Goal: Task Accomplishment & Management: Use online tool/utility

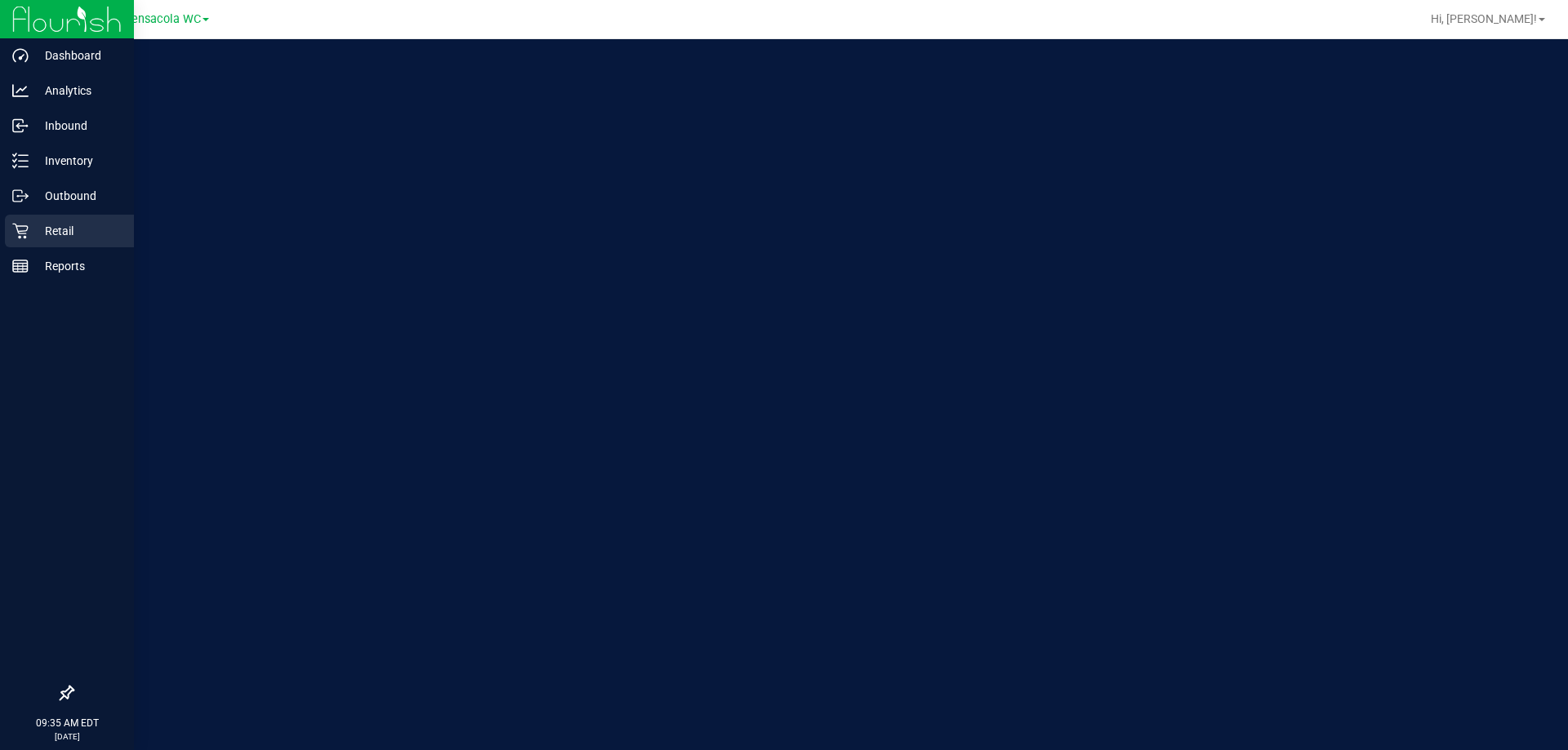
click at [76, 227] on p "Retail" at bounding box center [77, 230] width 98 height 20
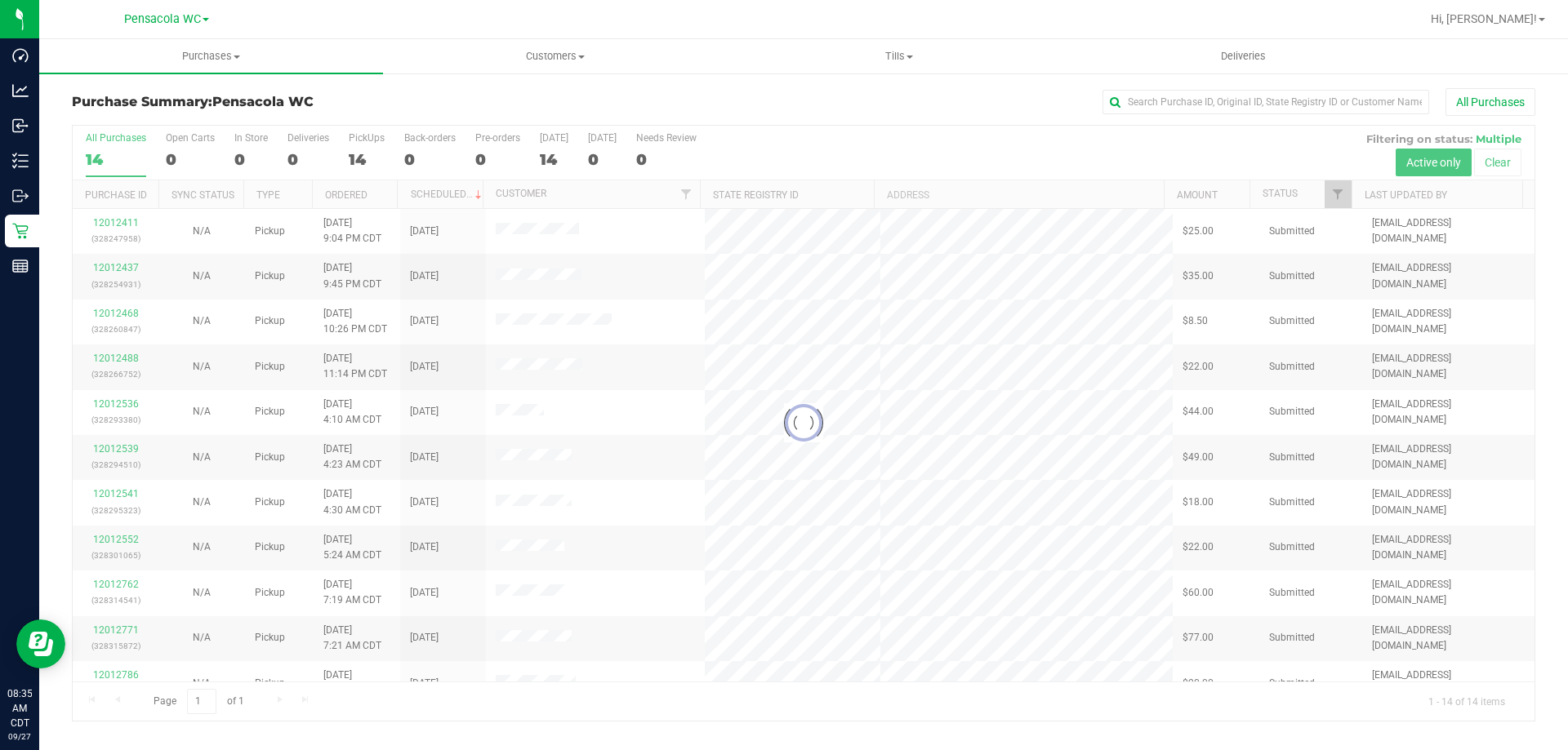
click at [121, 271] on div at bounding box center [803, 423] width 1462 height 595
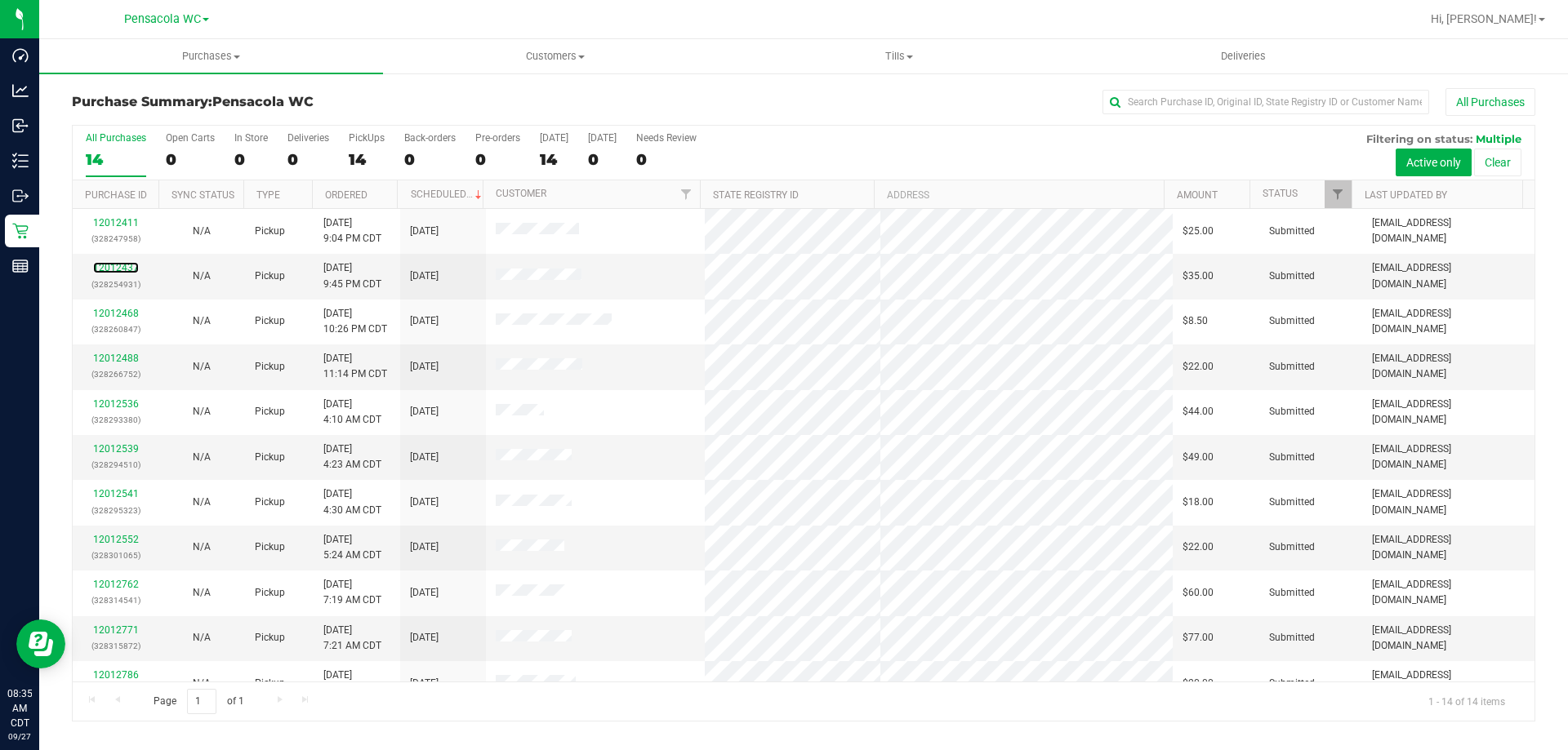
click at [121, 271] on link "12012437" at bounding box center [116, 268] width 46 height 11
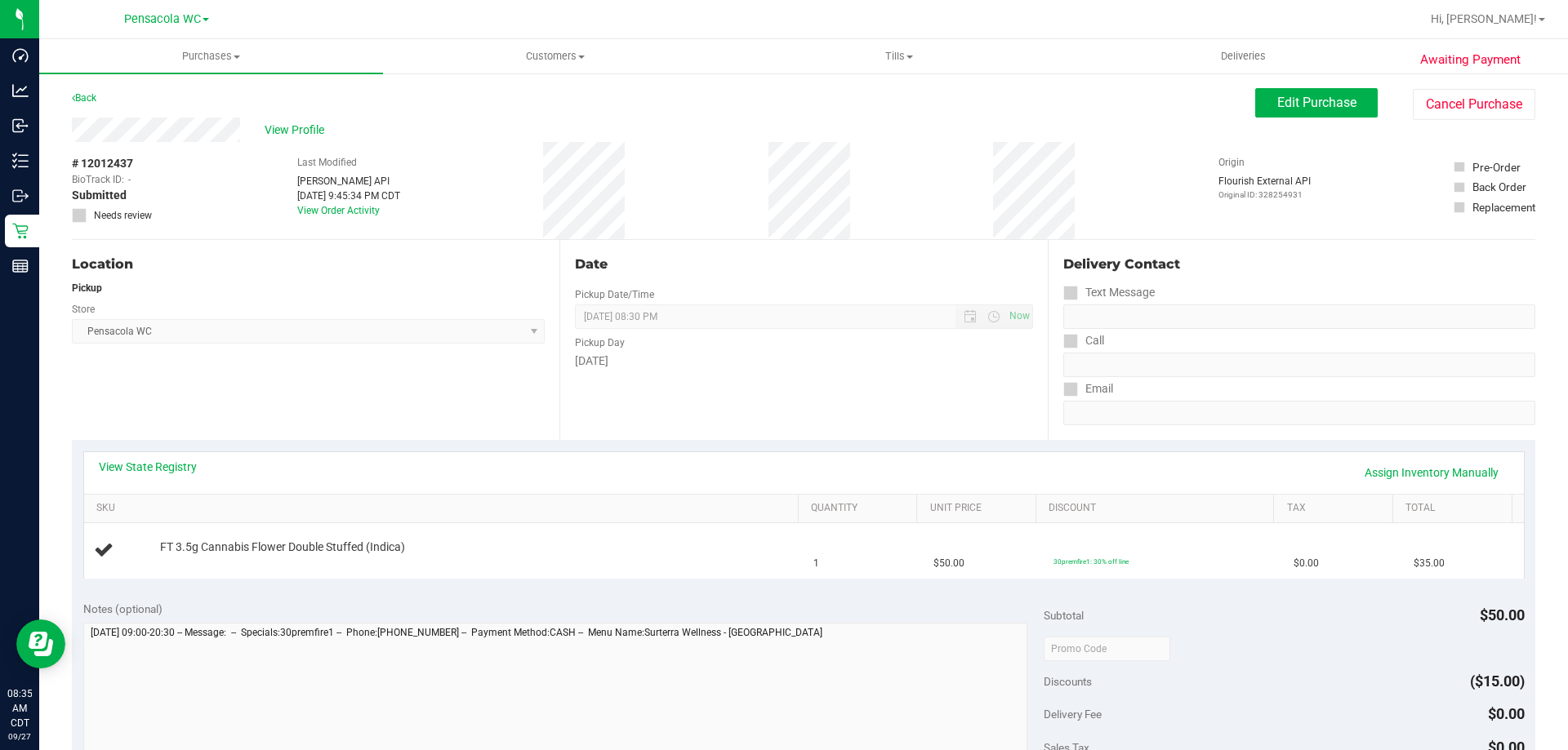
scroll to position [490, 0]
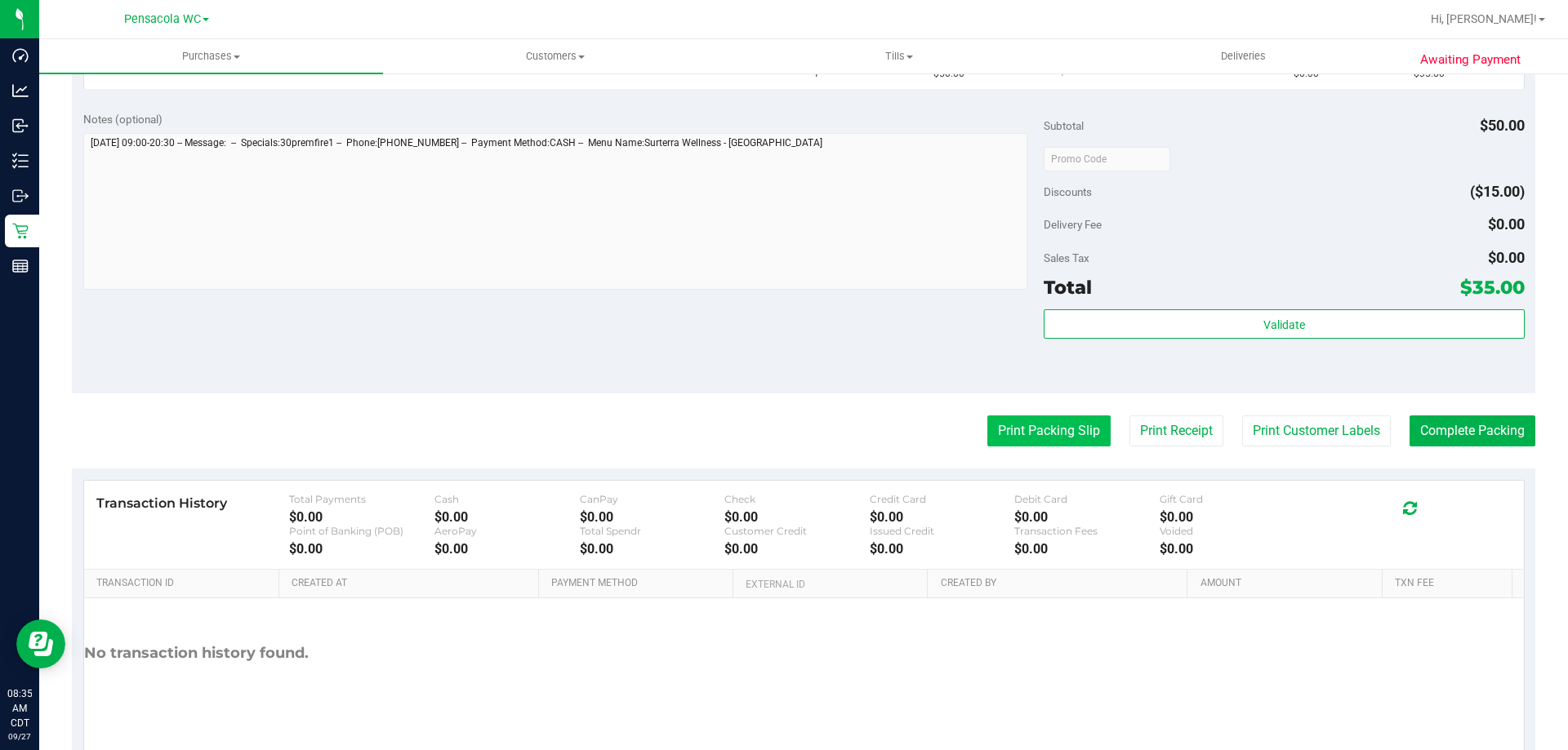
click at [1050, 429] on button "Print Packing Slip" at bounding box center [1048, 430] width 123 height 31
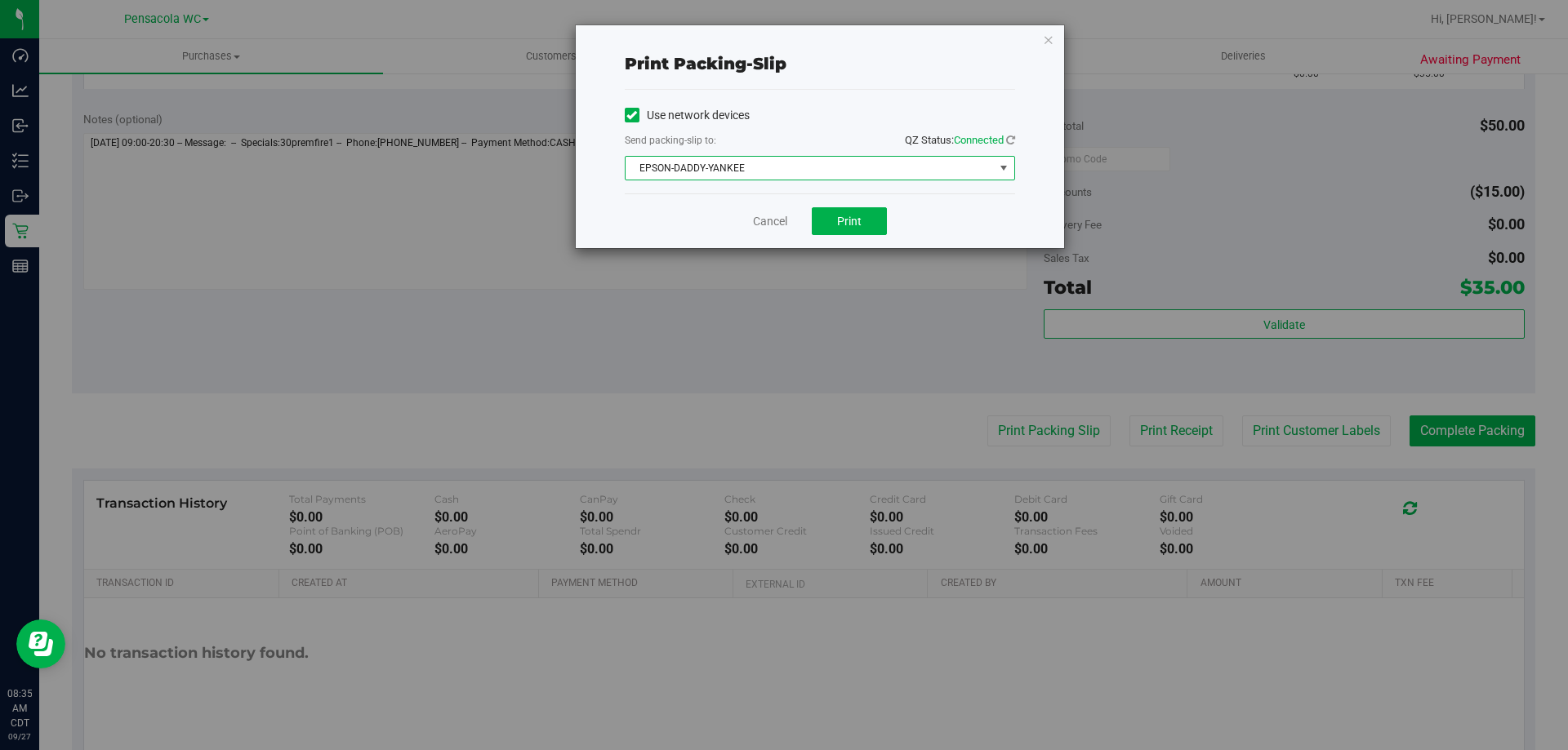
click at [793, 166] on span "EPSON-DADDY-YANKEE" at bounding box center [809, 168] width 368 height 23
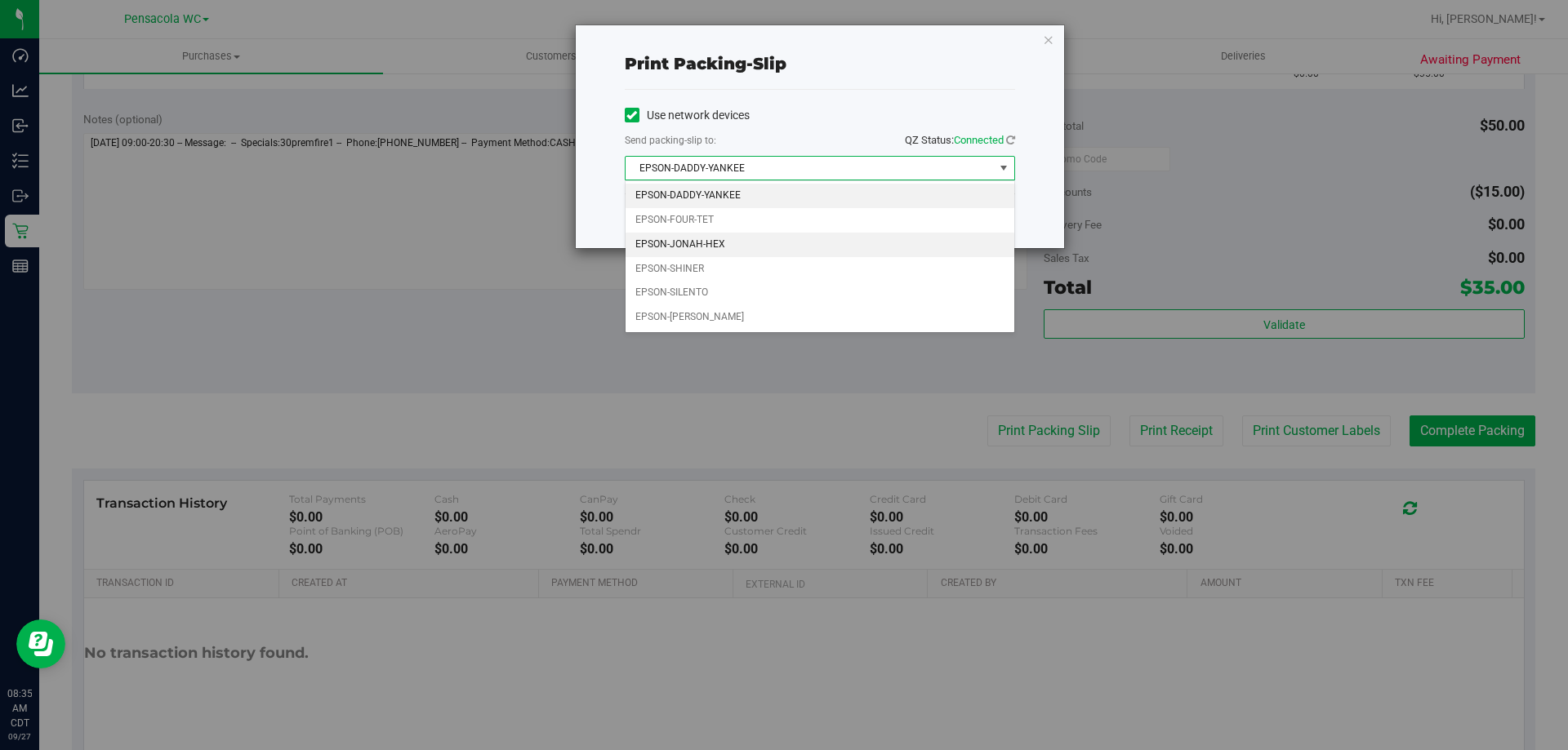
click at [755, 240] on li "EPSON-JONAH-HEX" at bounding box center [820, 245] width 389 height 24
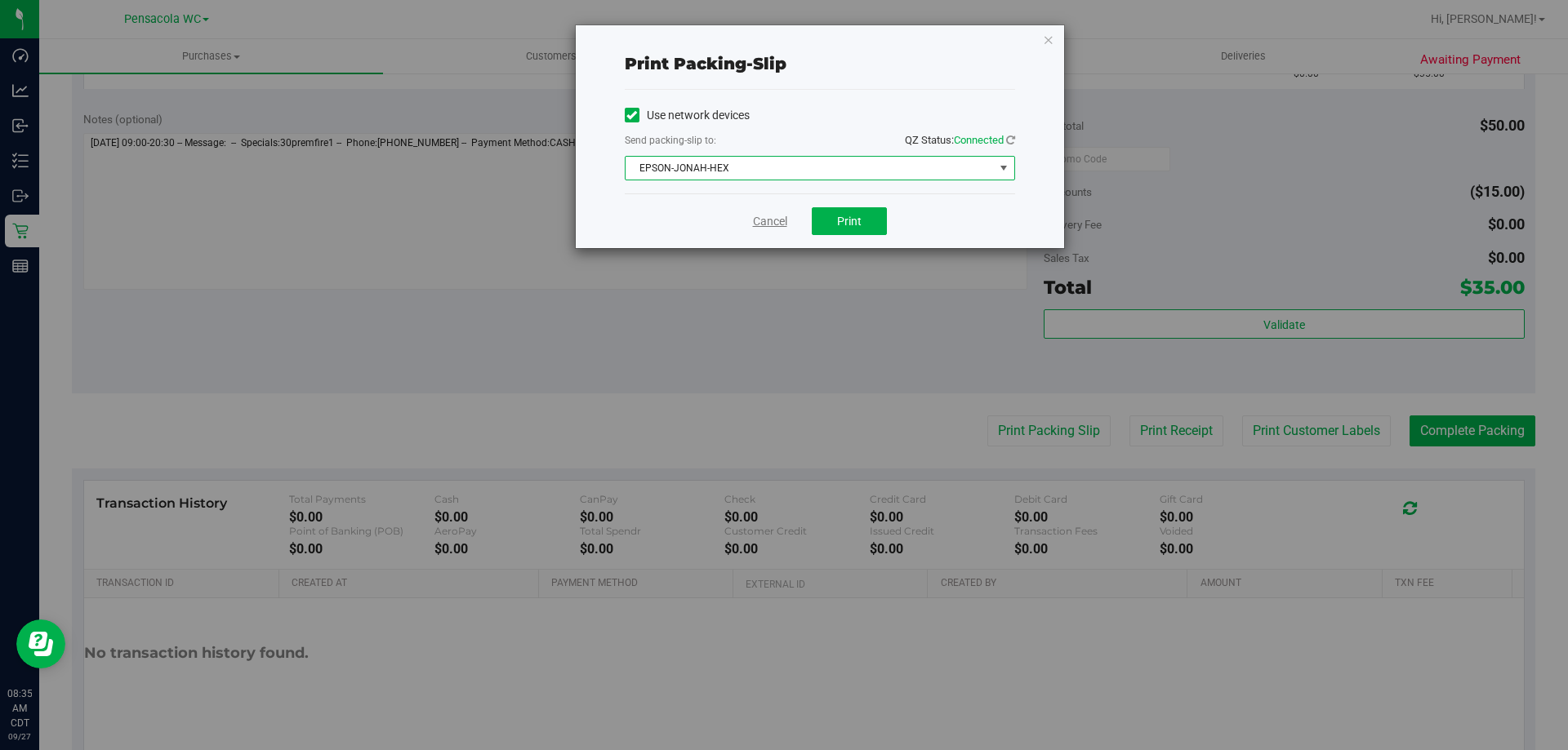
click at [765, 224] on link "Cancel" at bounding box center [770, 222] width 34 height 17
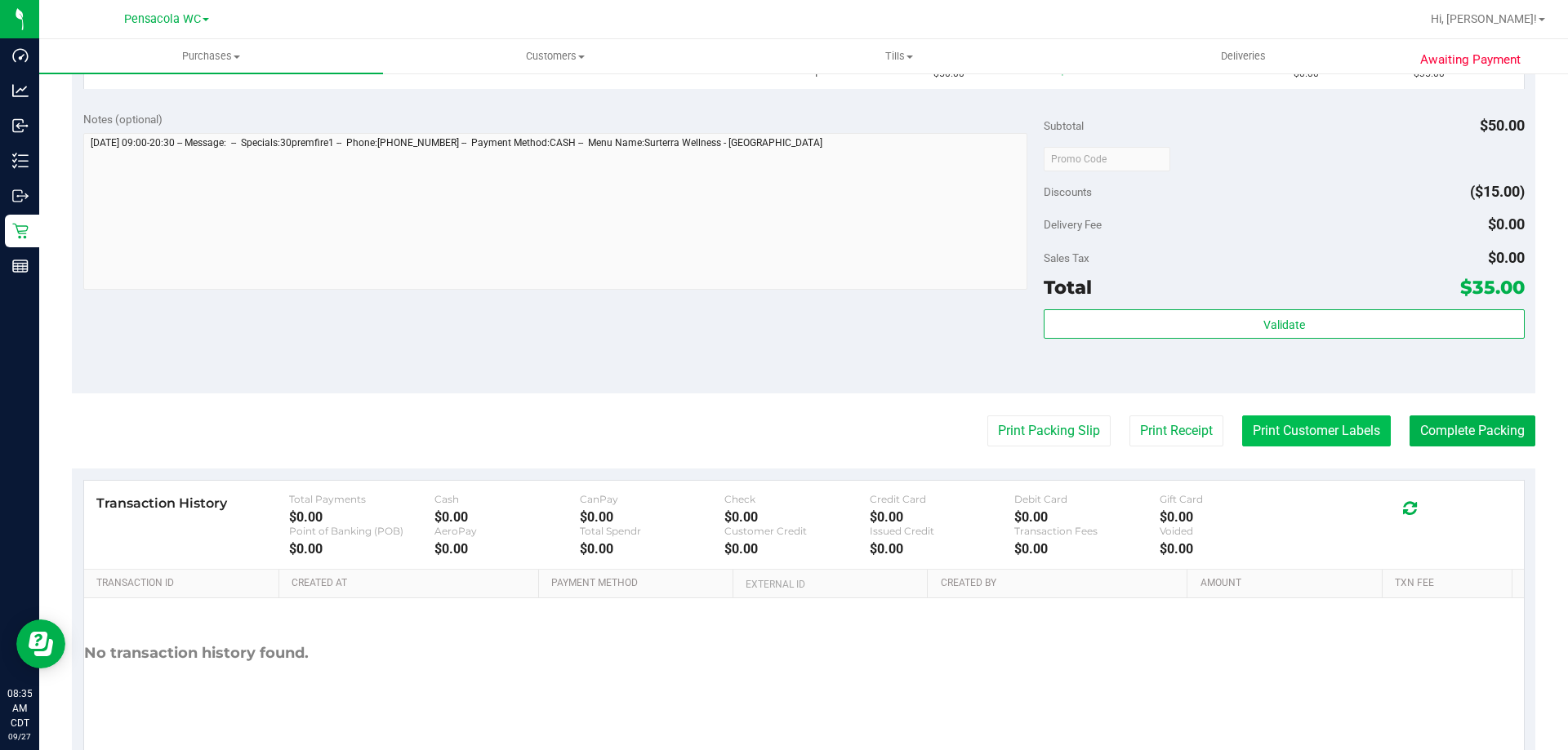
click at [1338, 433] on button "Print Customer Labels" at bounding box center [1316, 430] width 149 height 31
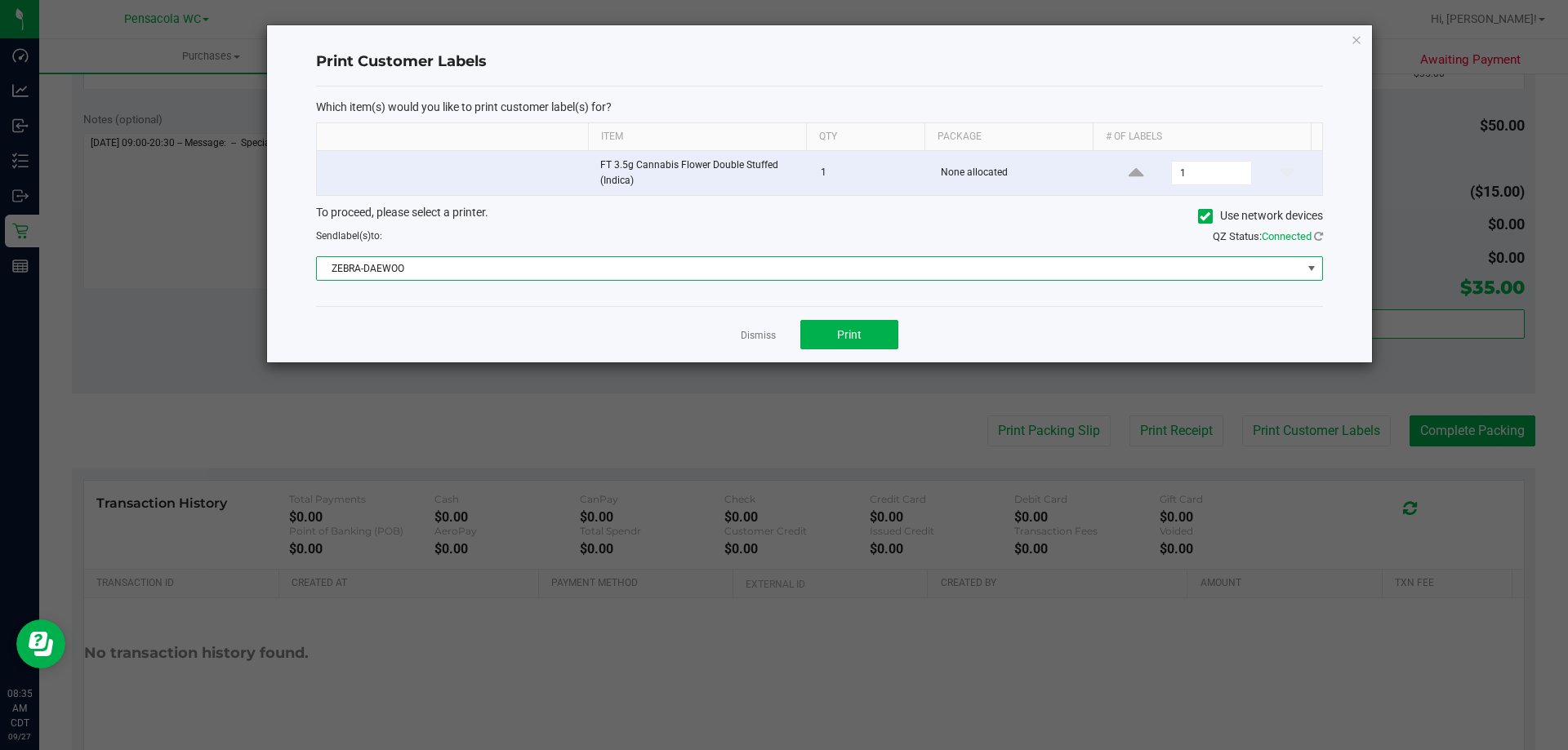
click at [878, 266] on span "ZEBRA-DAEWOO" at bounding box center [809, 269] width 985 height 23
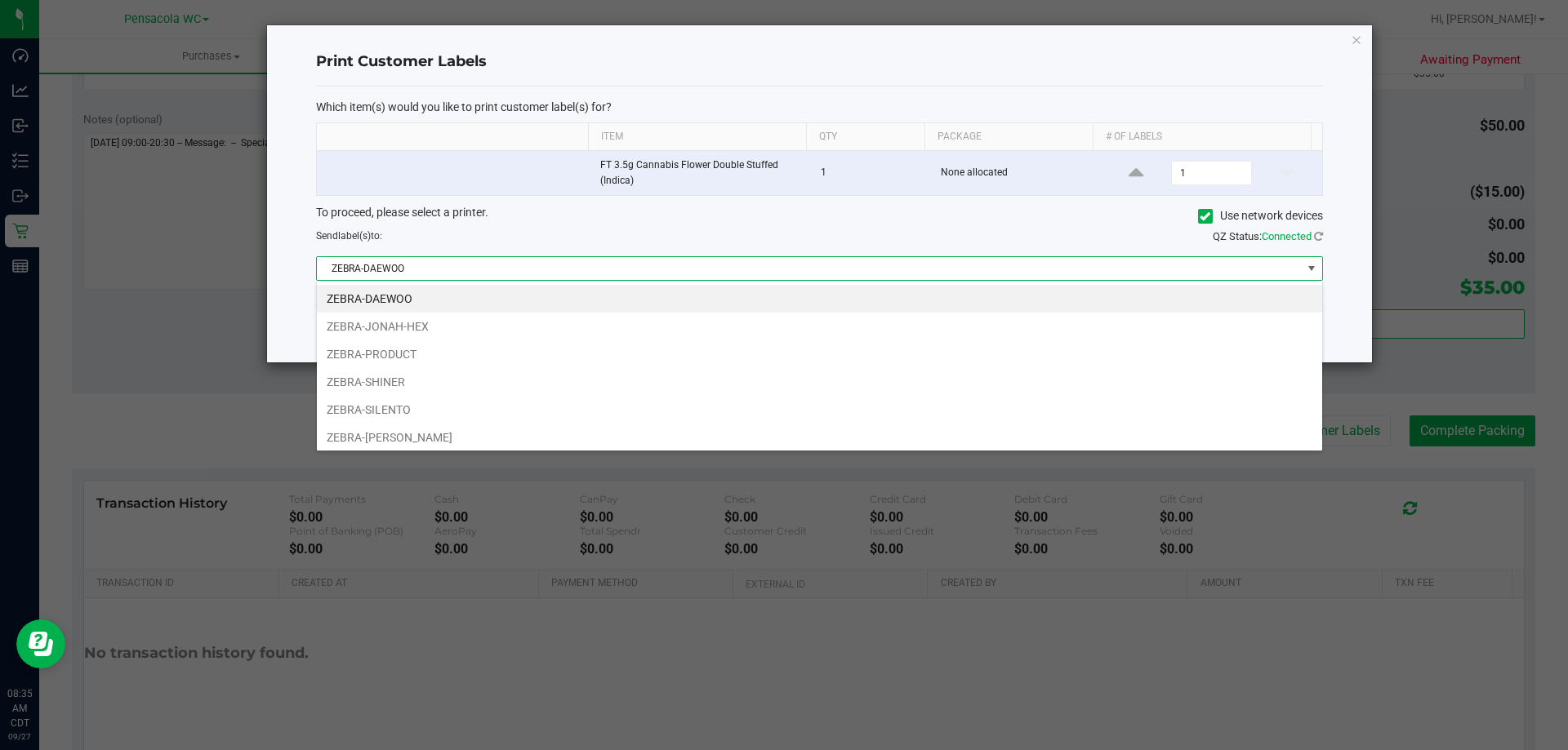
scroll to position [24, 1006]
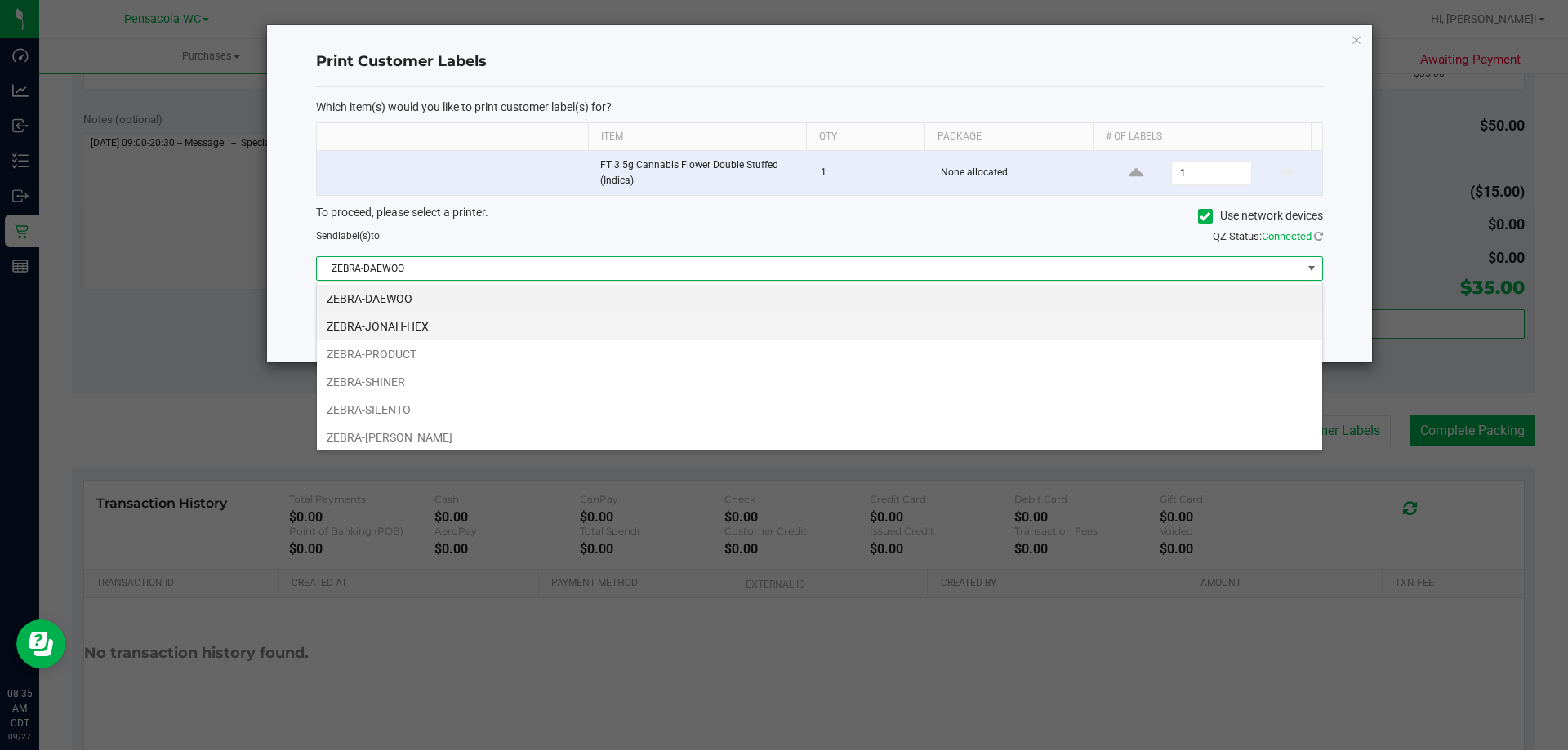
click at [498, 326] on li "ZEBRA-JONAH-HEX" at bounding box center [819, 327] width 1005 height 28
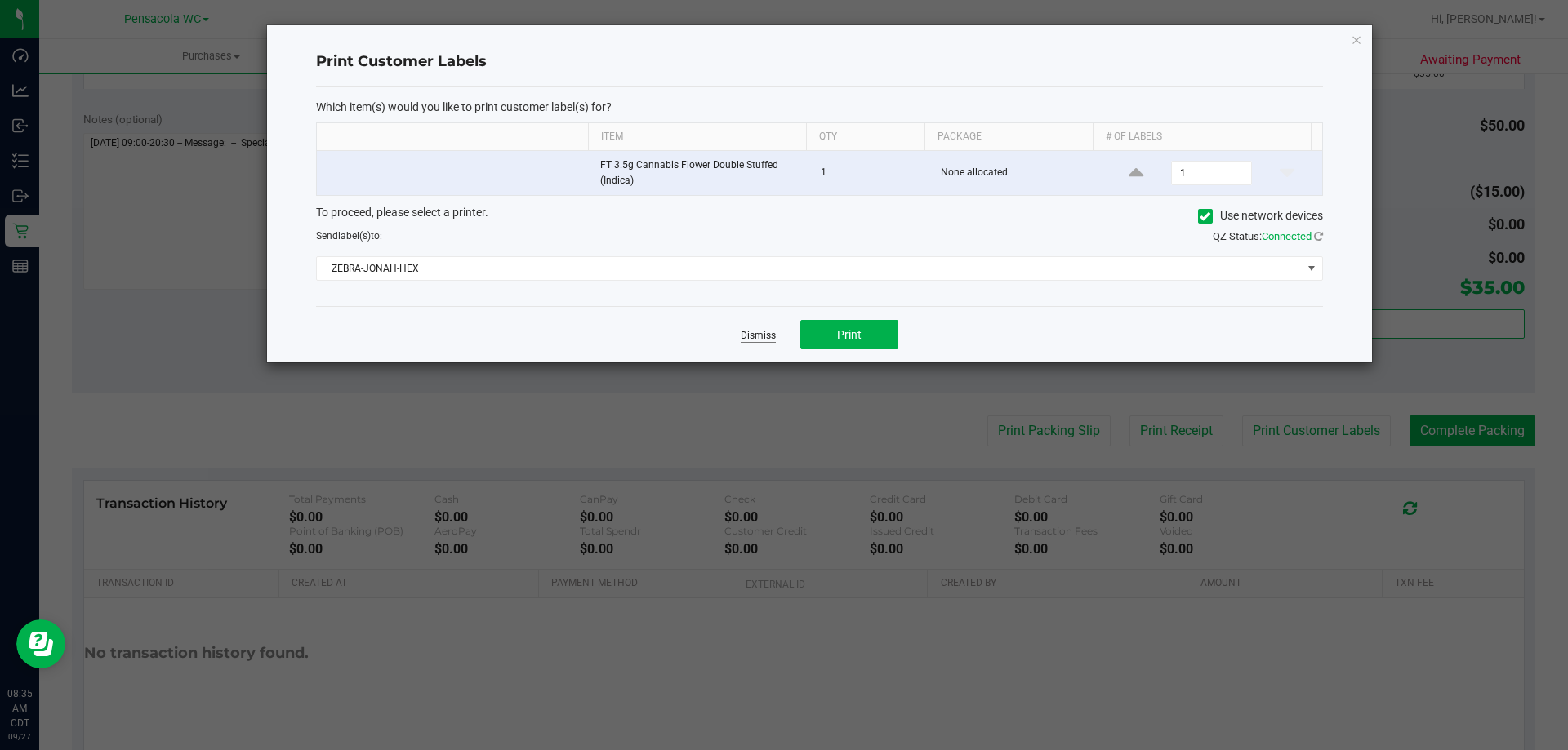
click at [750, 338] on link "Dismiss" at bounding box center [758, 336] width 35 height 14
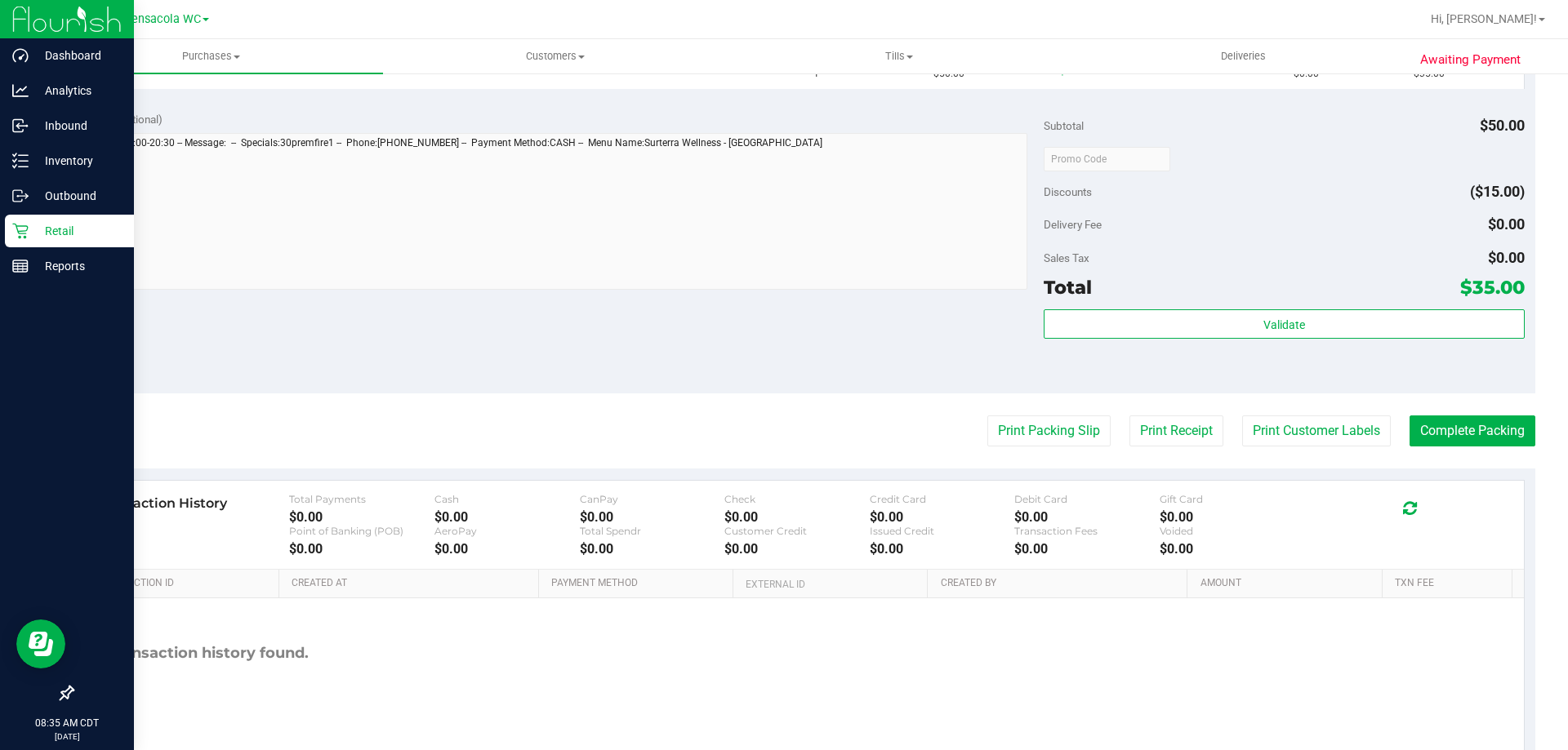
click at [18, 223] on icon at bounding box center [20, 230] width 16 height 16
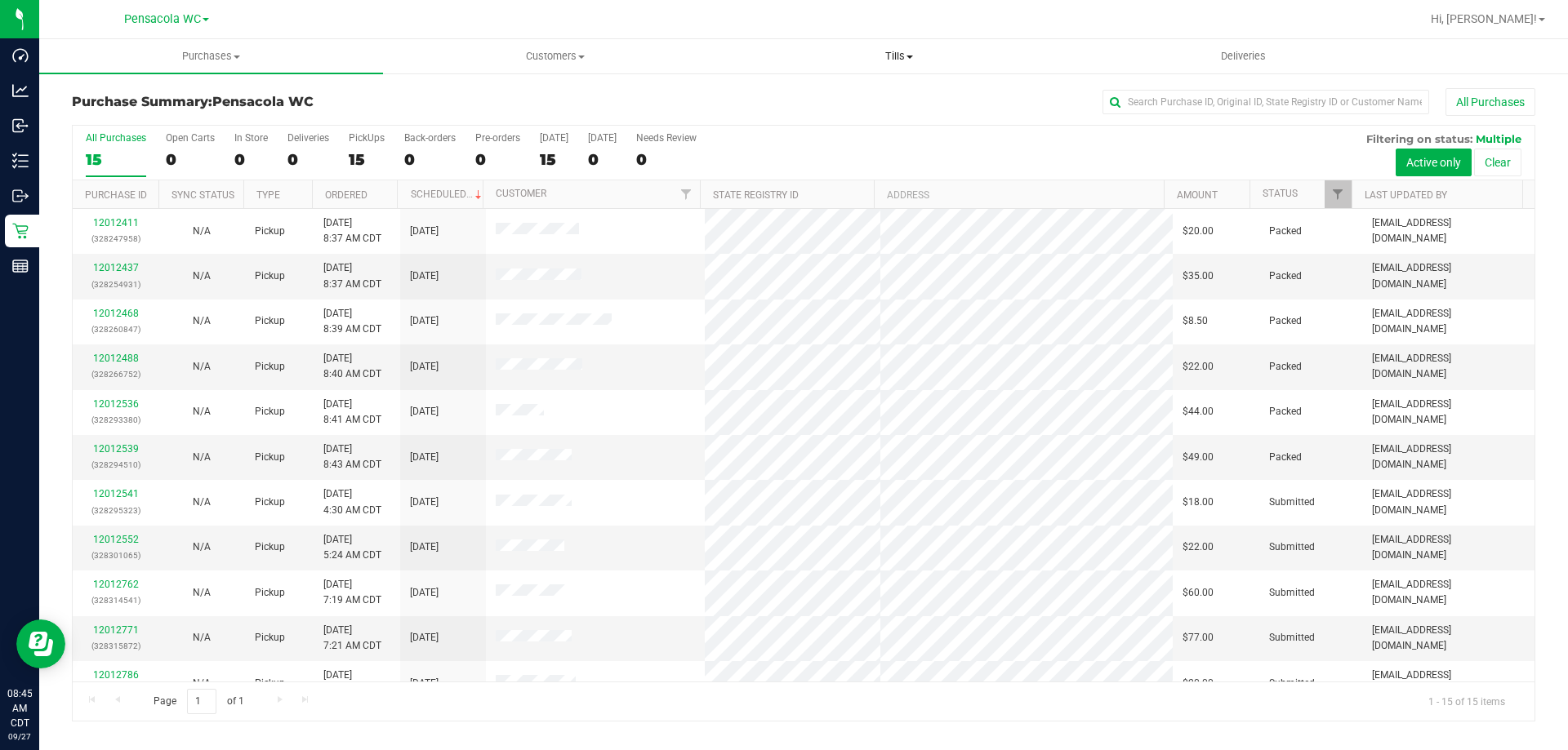
click at [902, 55] on span "Tills" at bounding box center [899, 56] width 342 height 15
click at [818, 97] on span "Manage tills" at bounding box center [781, 98] width 110 height 14
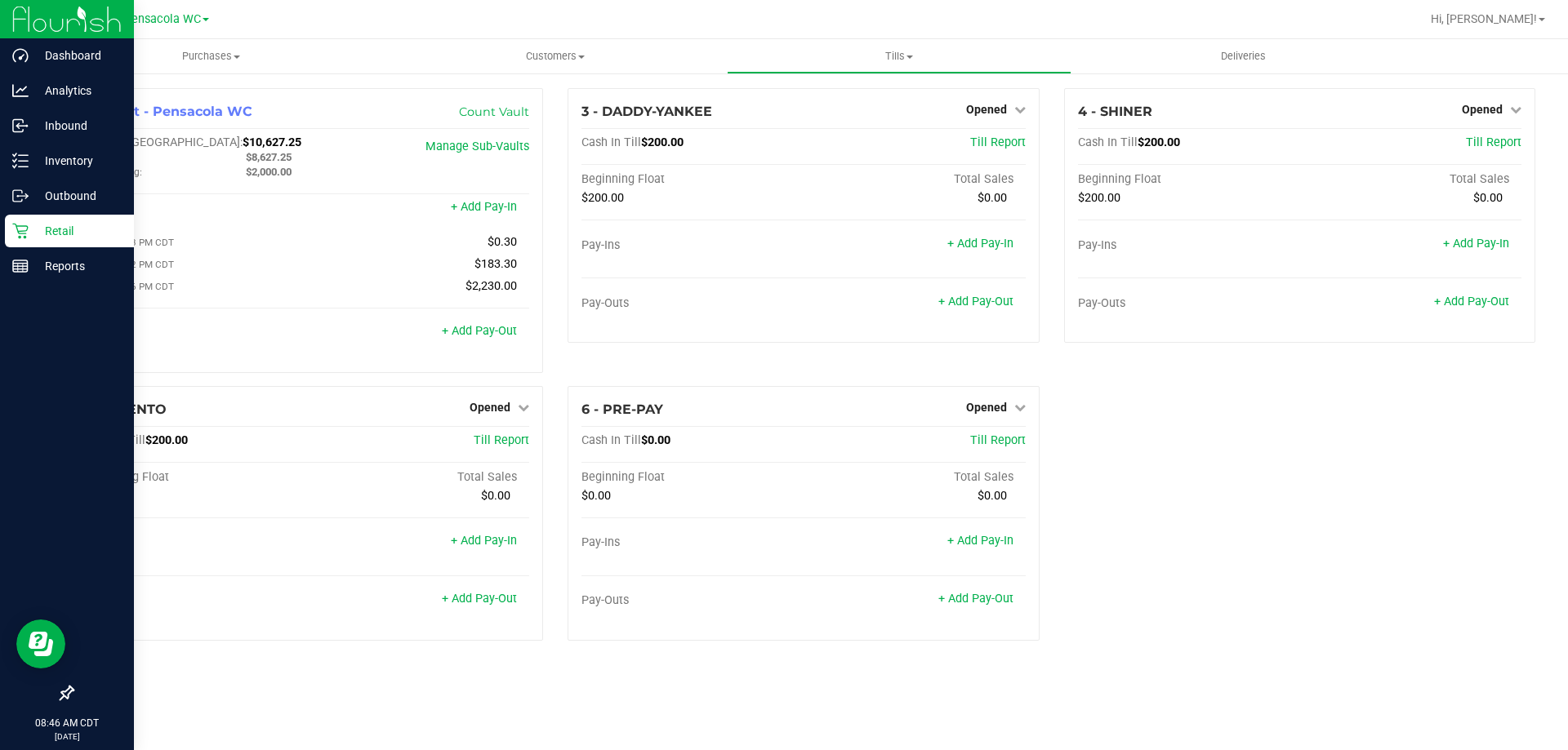
click at [30, 234] on p "Retail" at bounding box center [77, 230] width 98 height 20
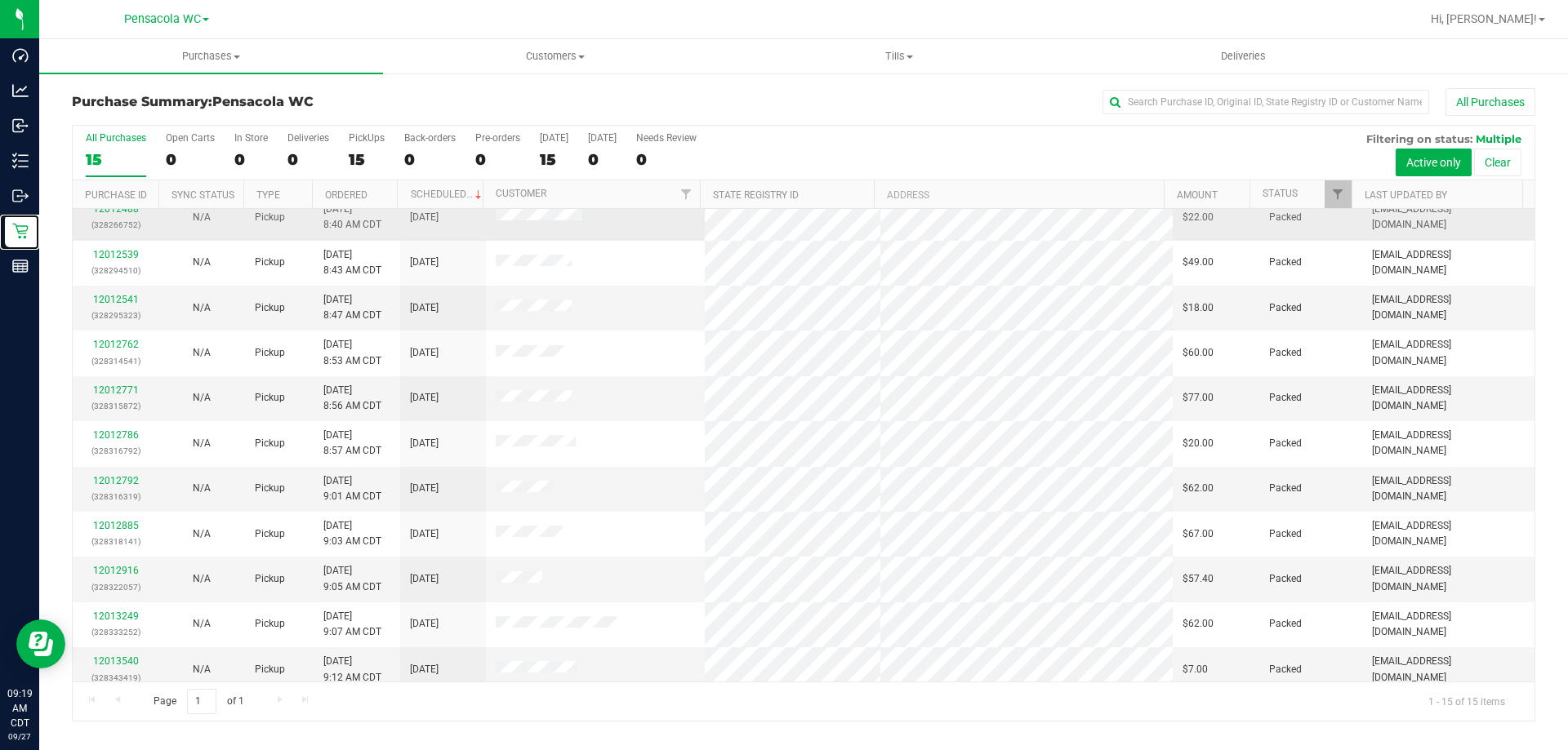
scroll to position [123, 0]
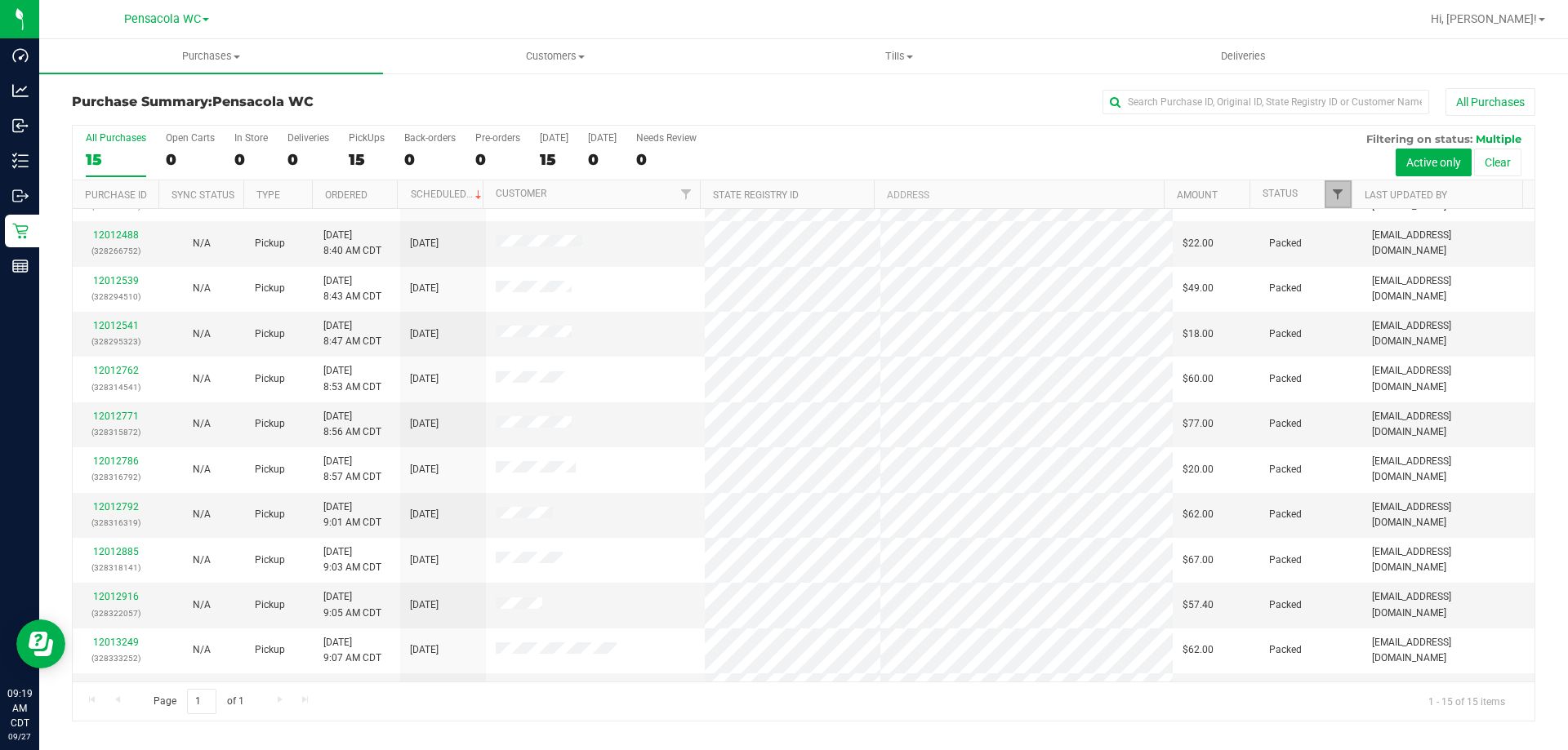
click at [1335, 193] on span "Filter" at bounding box center [1338, 195] width 13 height 13
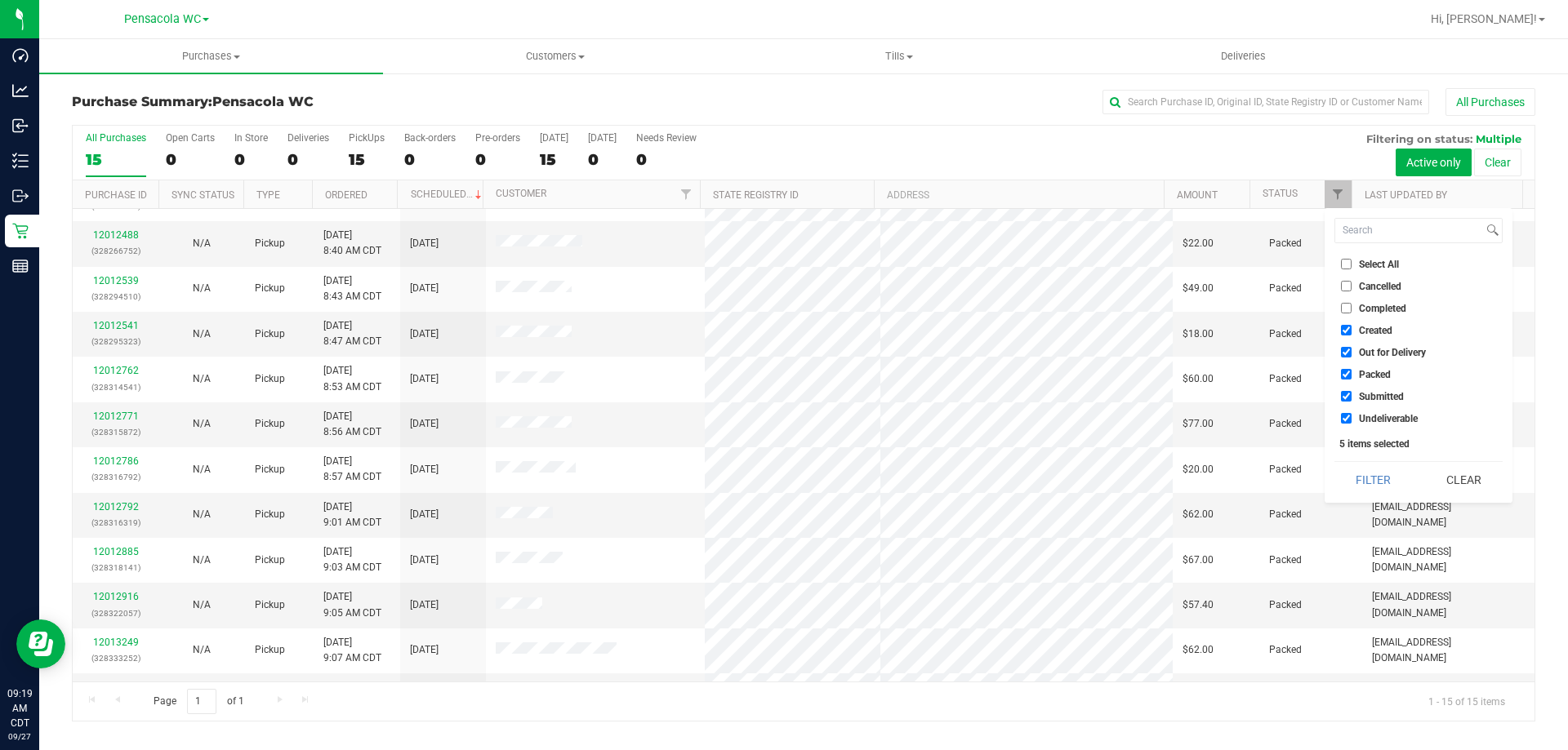
click at [1346, 266] on input "Select All" at bounding box center [1345, 263] width 10 height 10
checkbox input "true"
click at [1346, 265] on input "Select All" at bounding box center [1345, 263] width 10 height 10
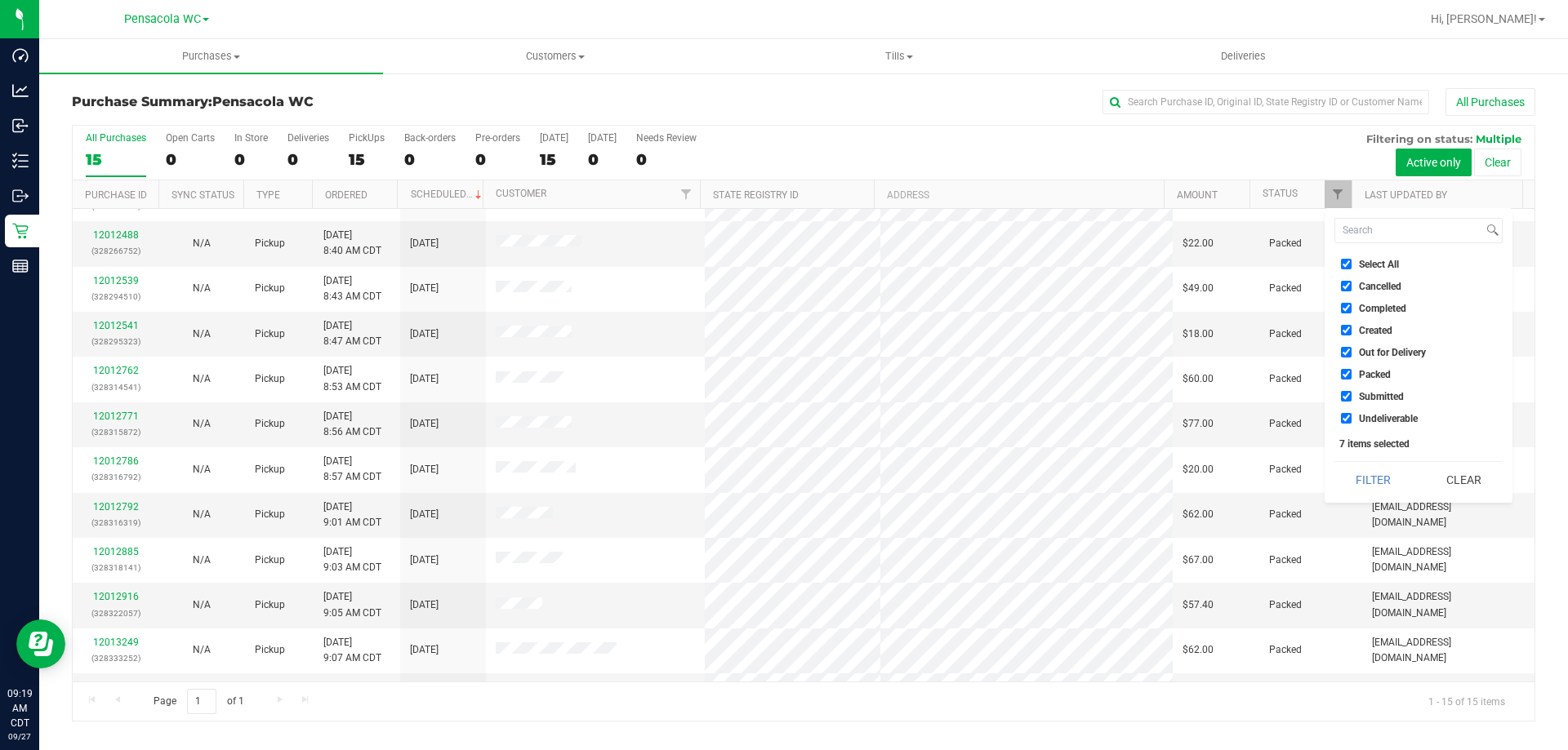
checkbox input "false"
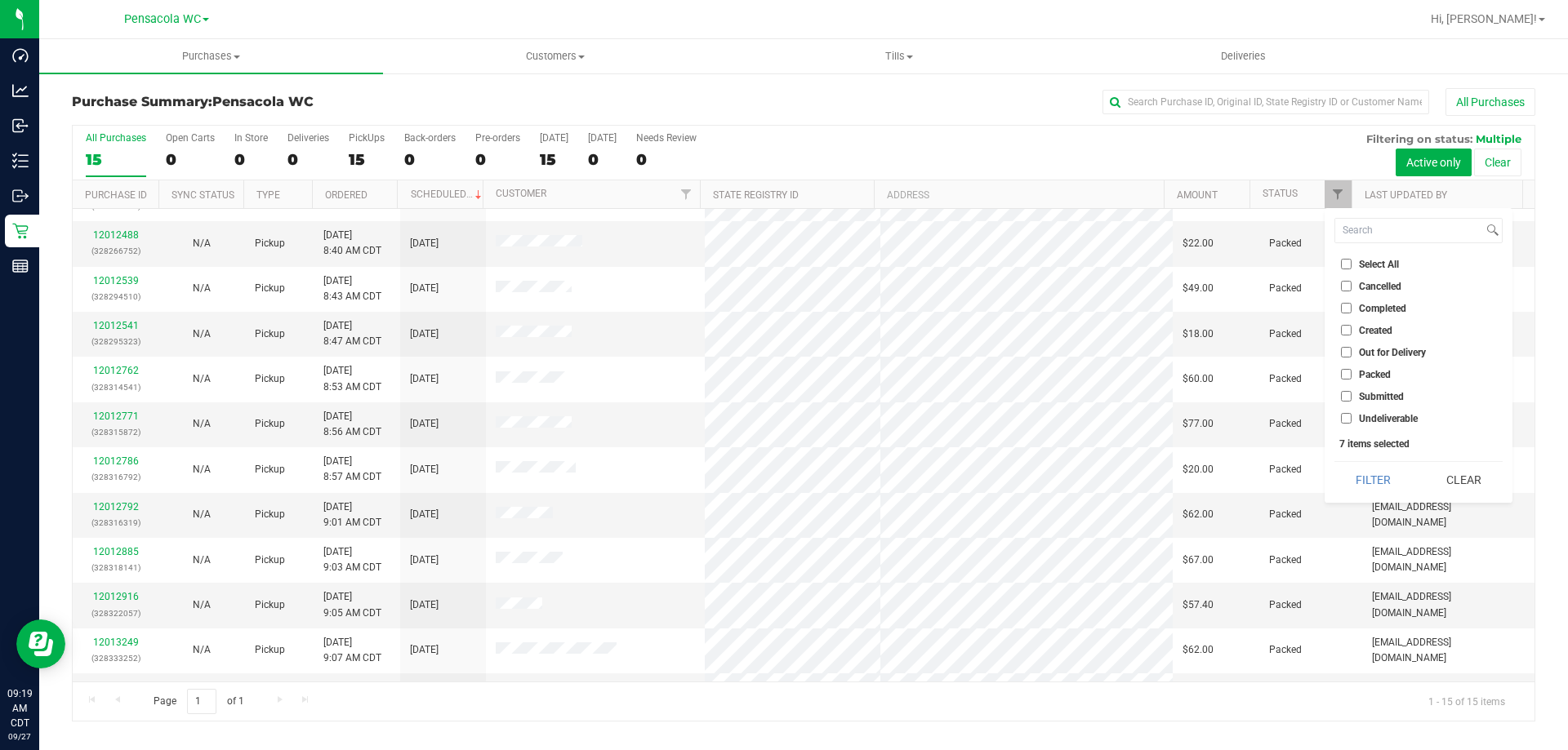
checkbox input "false"
click at [1371, 395] on span "Submitted" at bounding box center [1382, 397] width 45 height 9
click at [1352, 395] on input "Submitted" at bounding box center [1345, 396] width 10 height 10
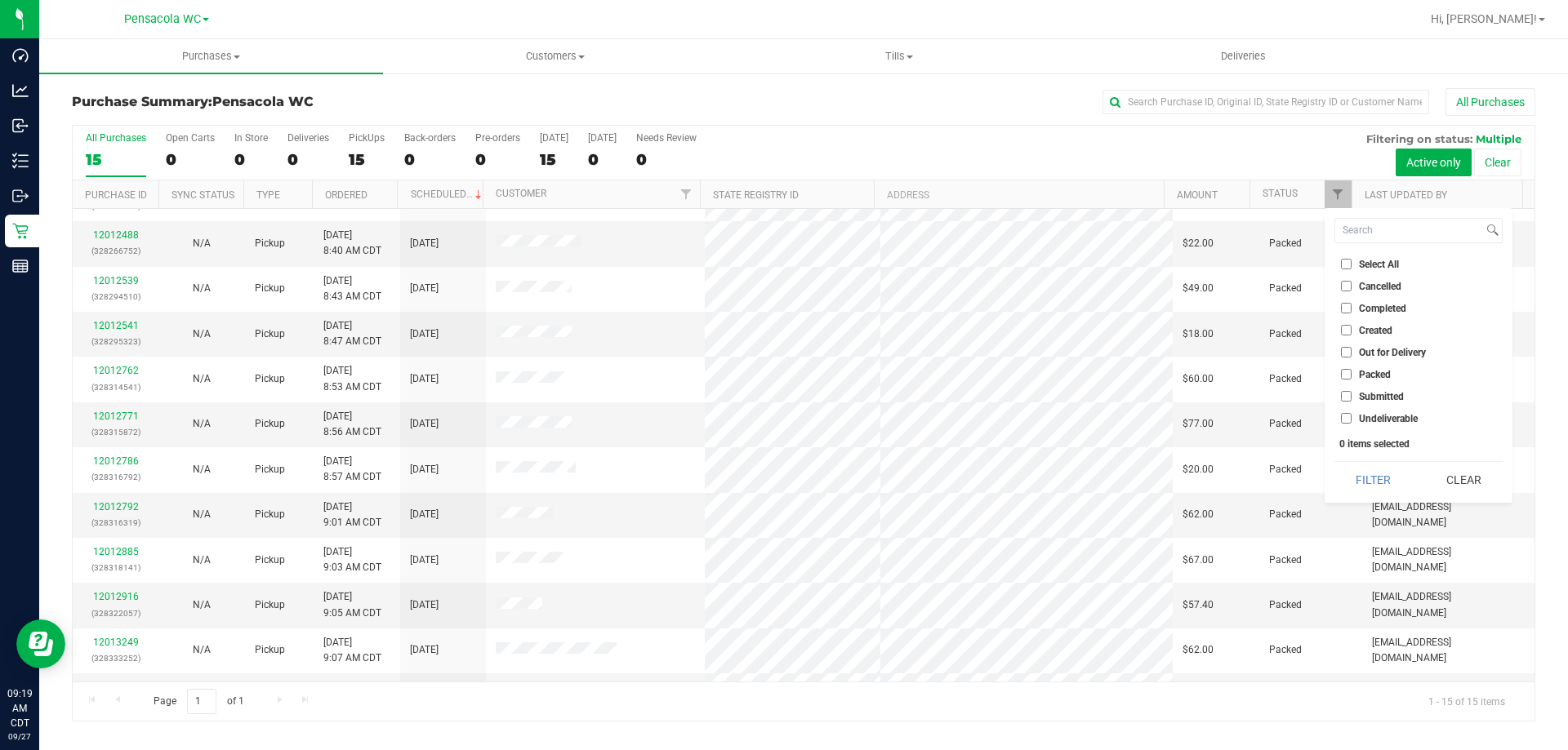
checkbox input "true"
click at [1371, 473] on button "Filter" at bounding box center [1372, 480] width 78 height 36
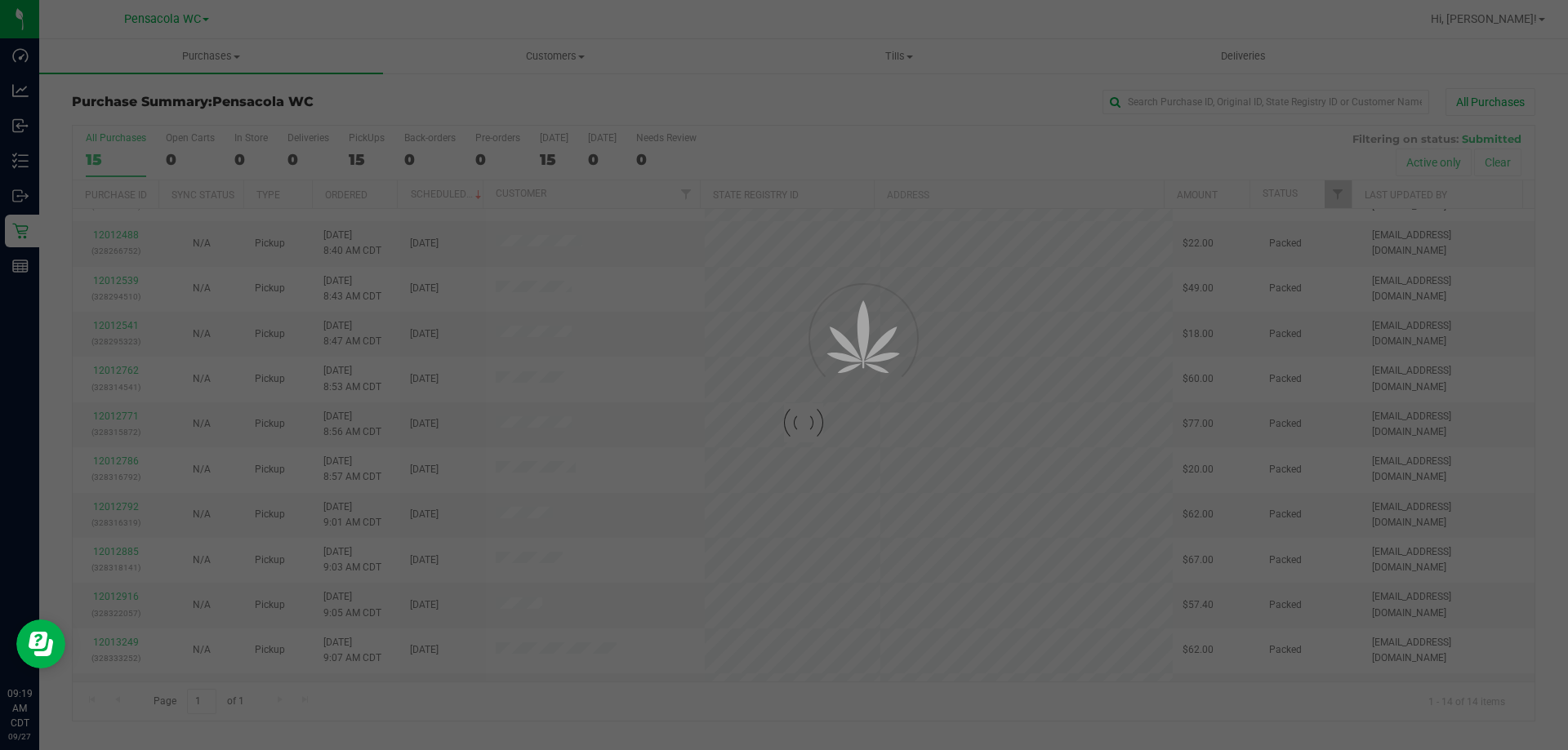
scroll to position [0, 0]
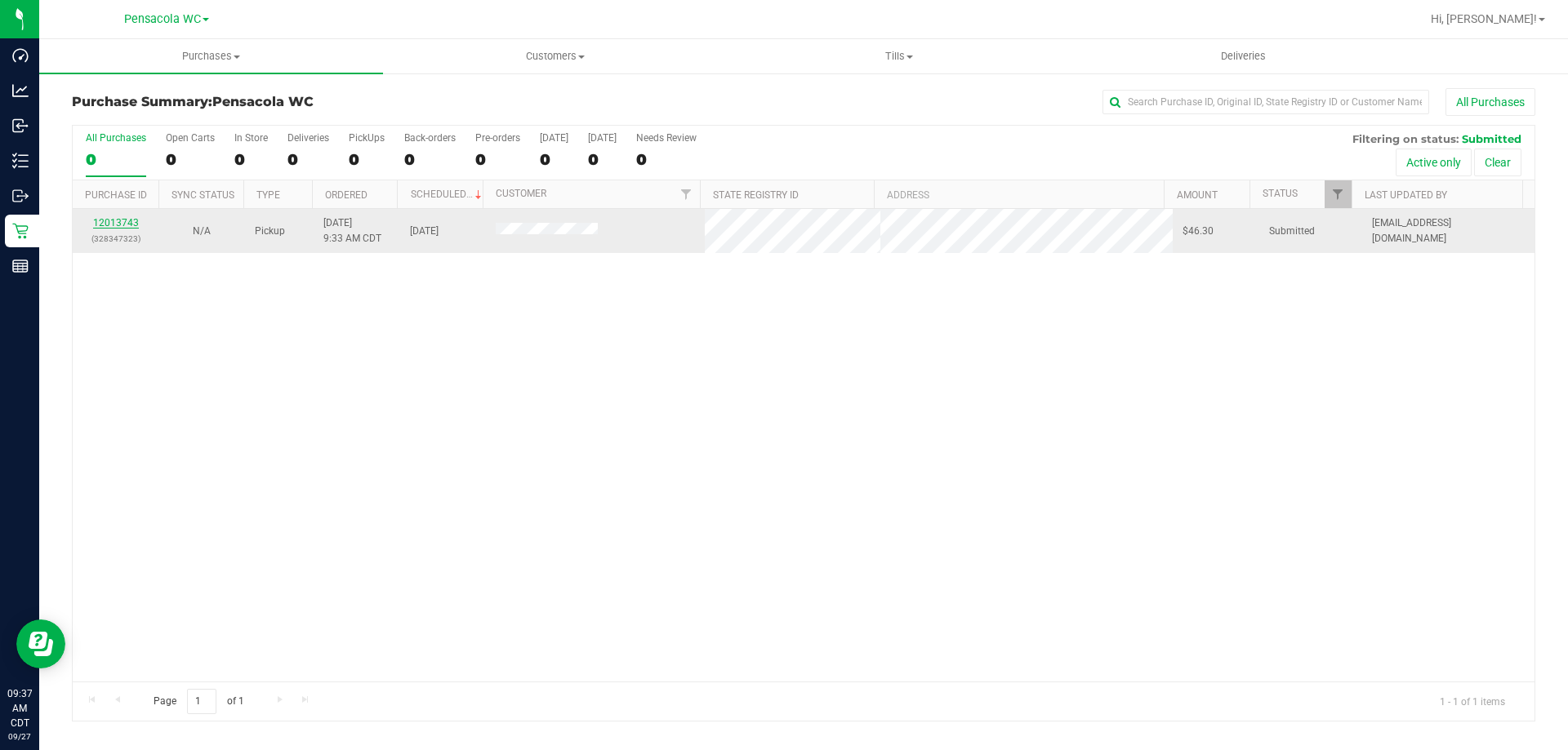
click at [132, 220] on link "12013743" at bounding box center [116, 223] width 46 height 11
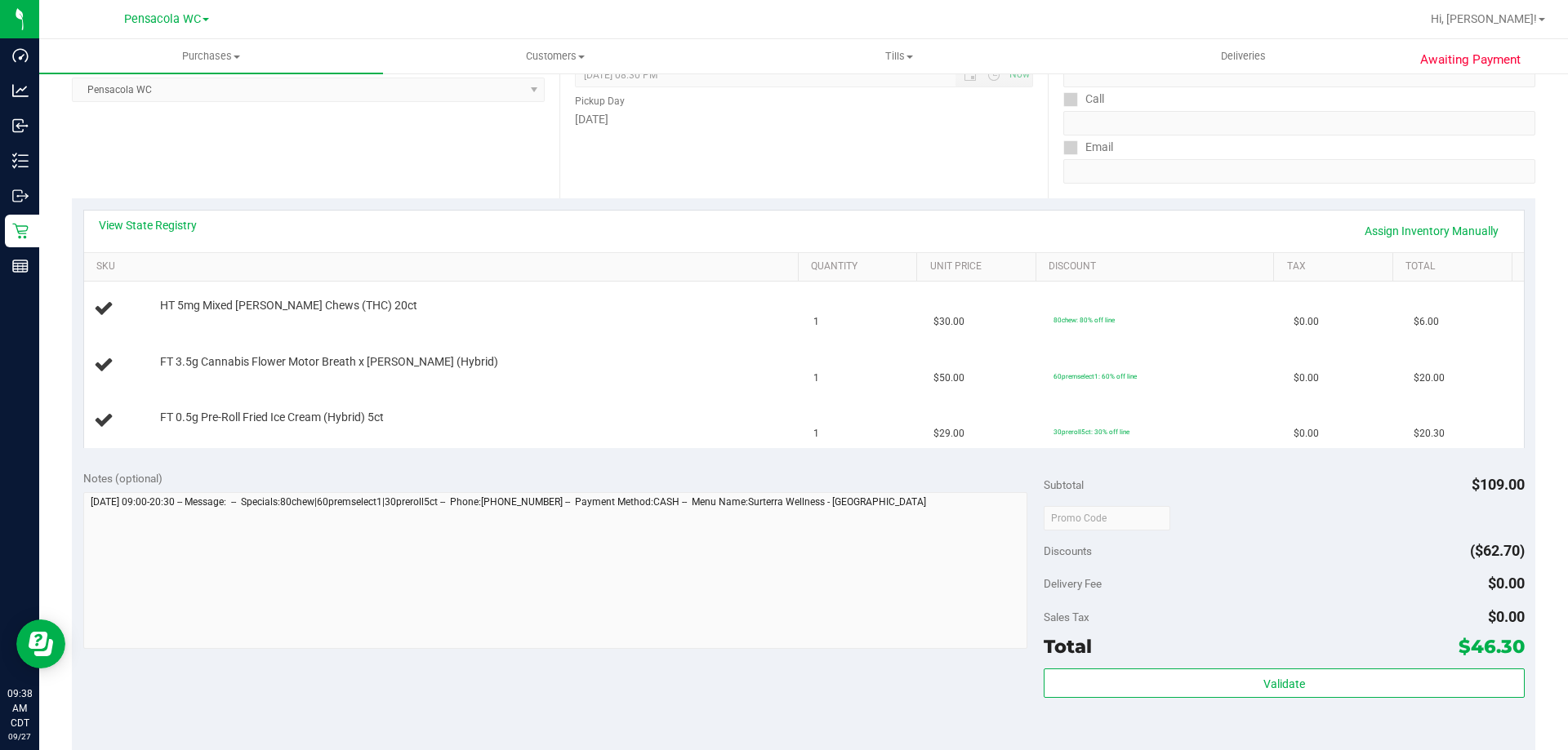
scroll to position [245, 0]
click at [187, 226] on link "View State Registry" at bounding box center [148, 222] width 98 height 16
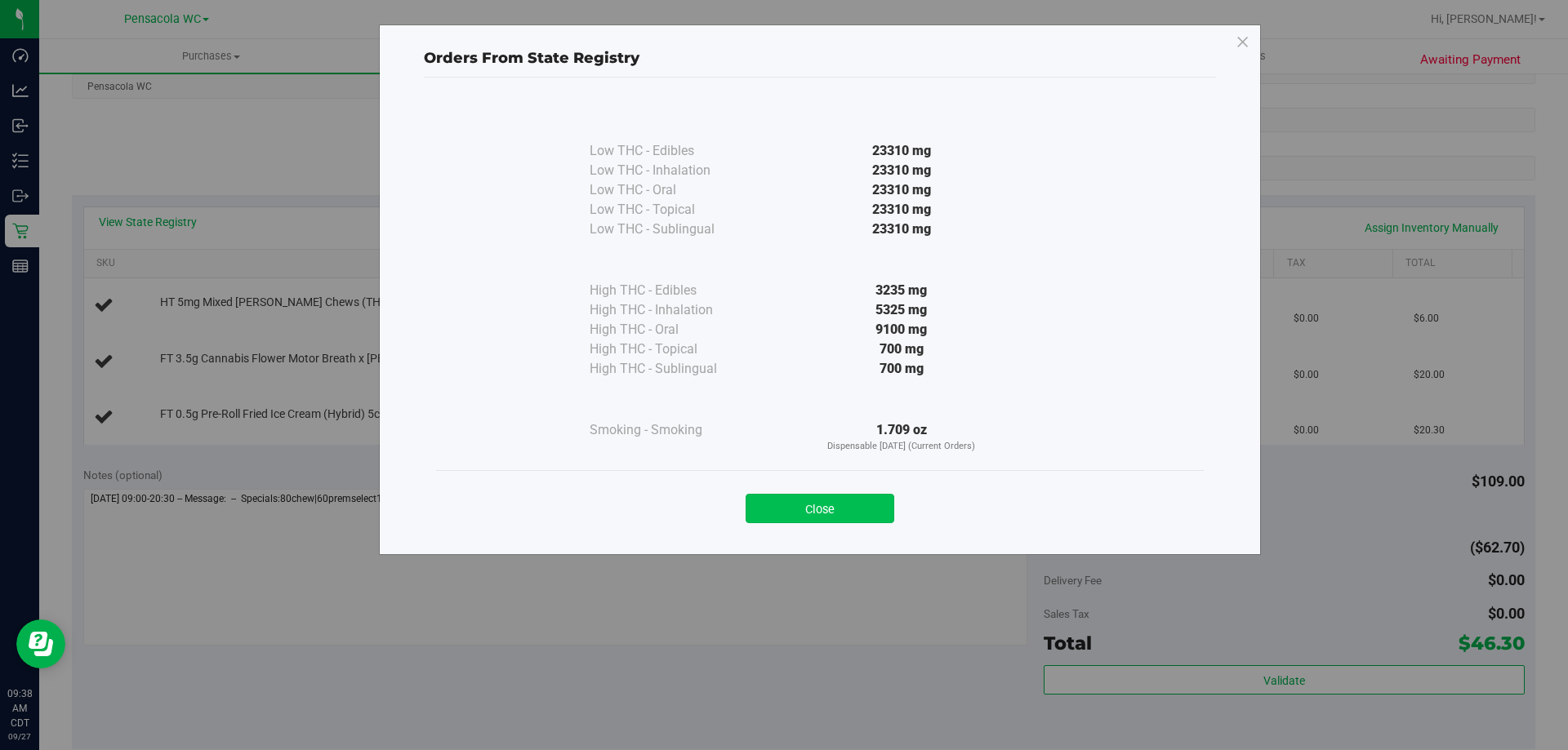
click at [855, 501] on button "Close" at bounding box center [820, 508] width 149 height 29
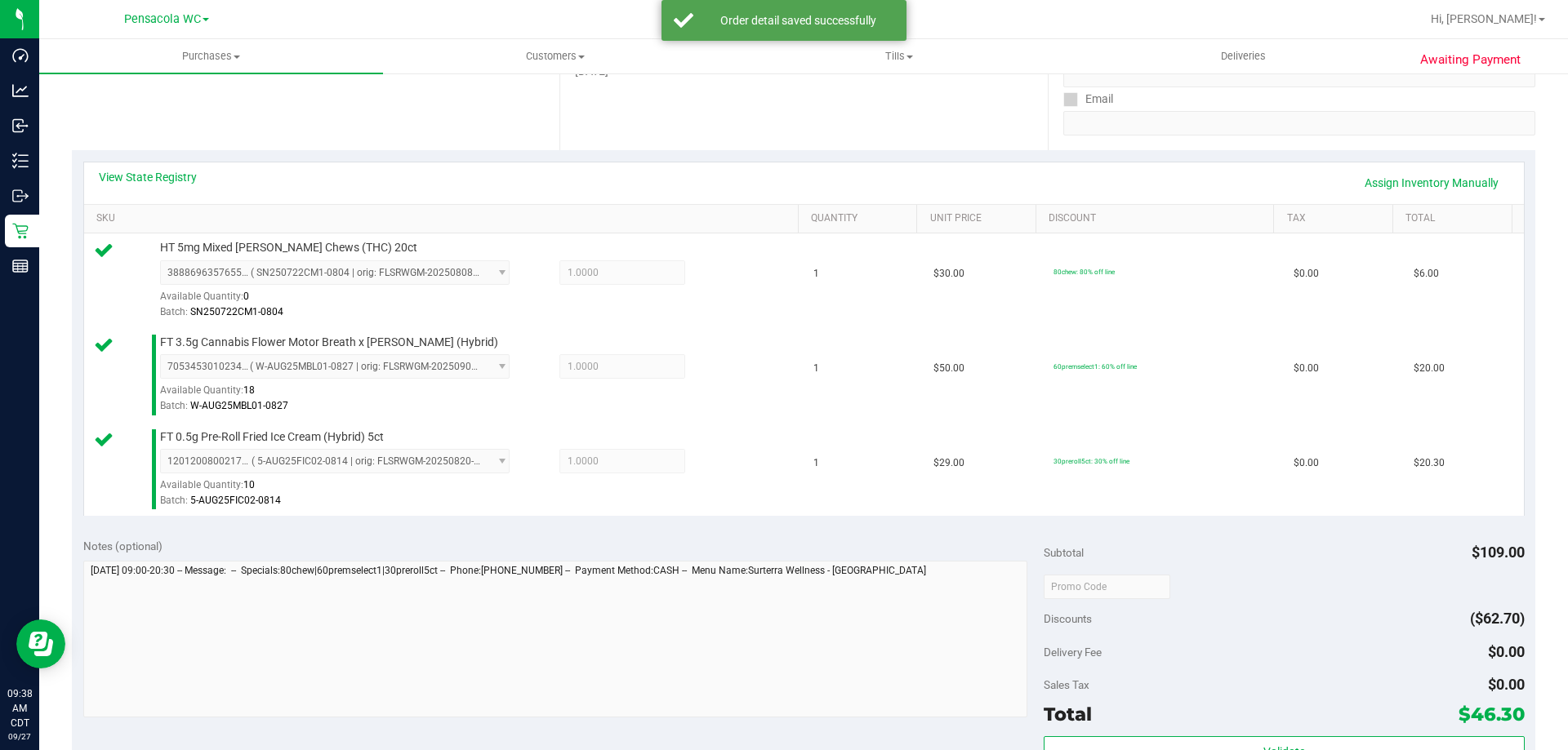
scroll to position [326, 0]
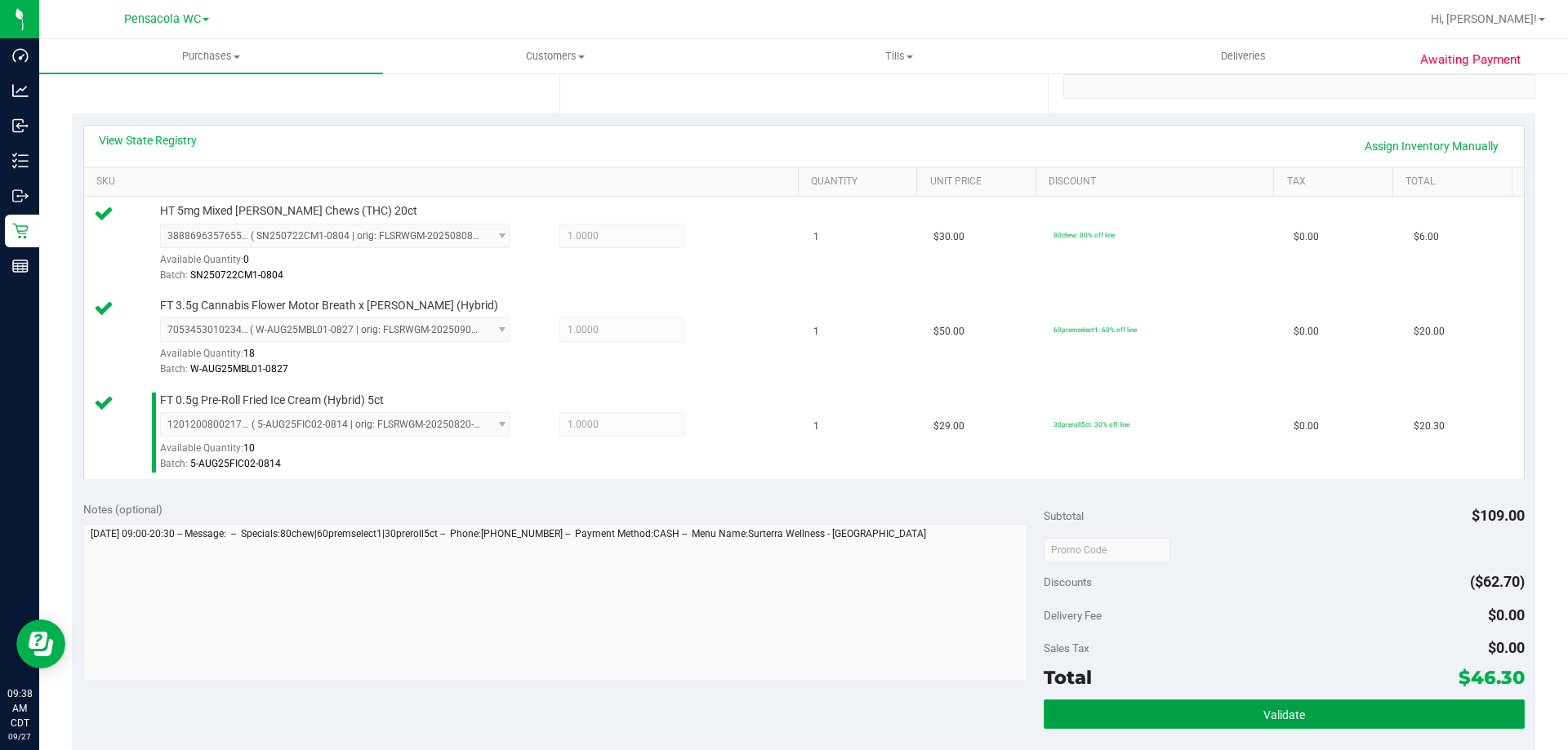
click at [1244, 729] on button "Validate" at bounding box center [1283, 713] width 480 height 29
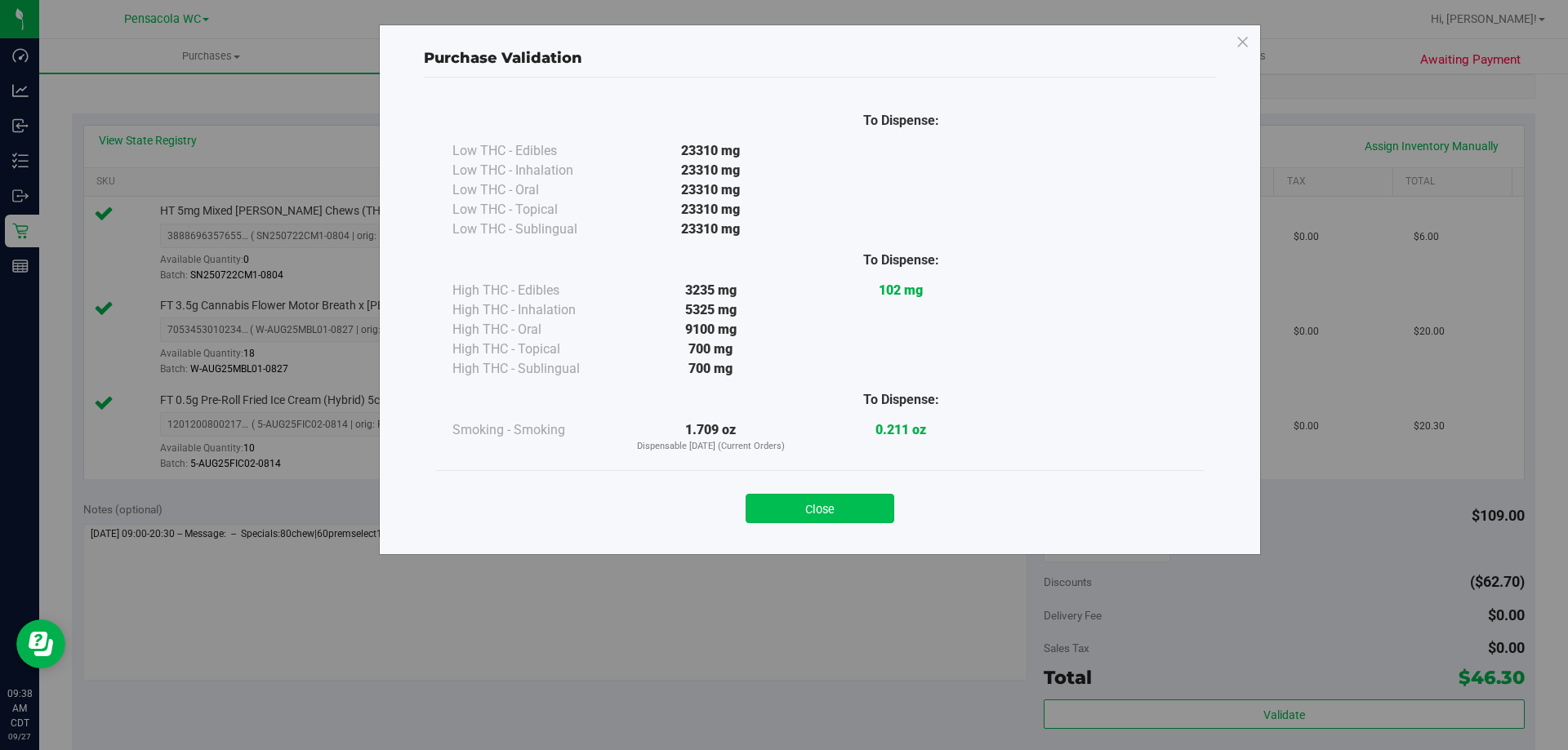
click at [868, 508] on button "Close" at bounding box center [820, 508] width 149 height 29
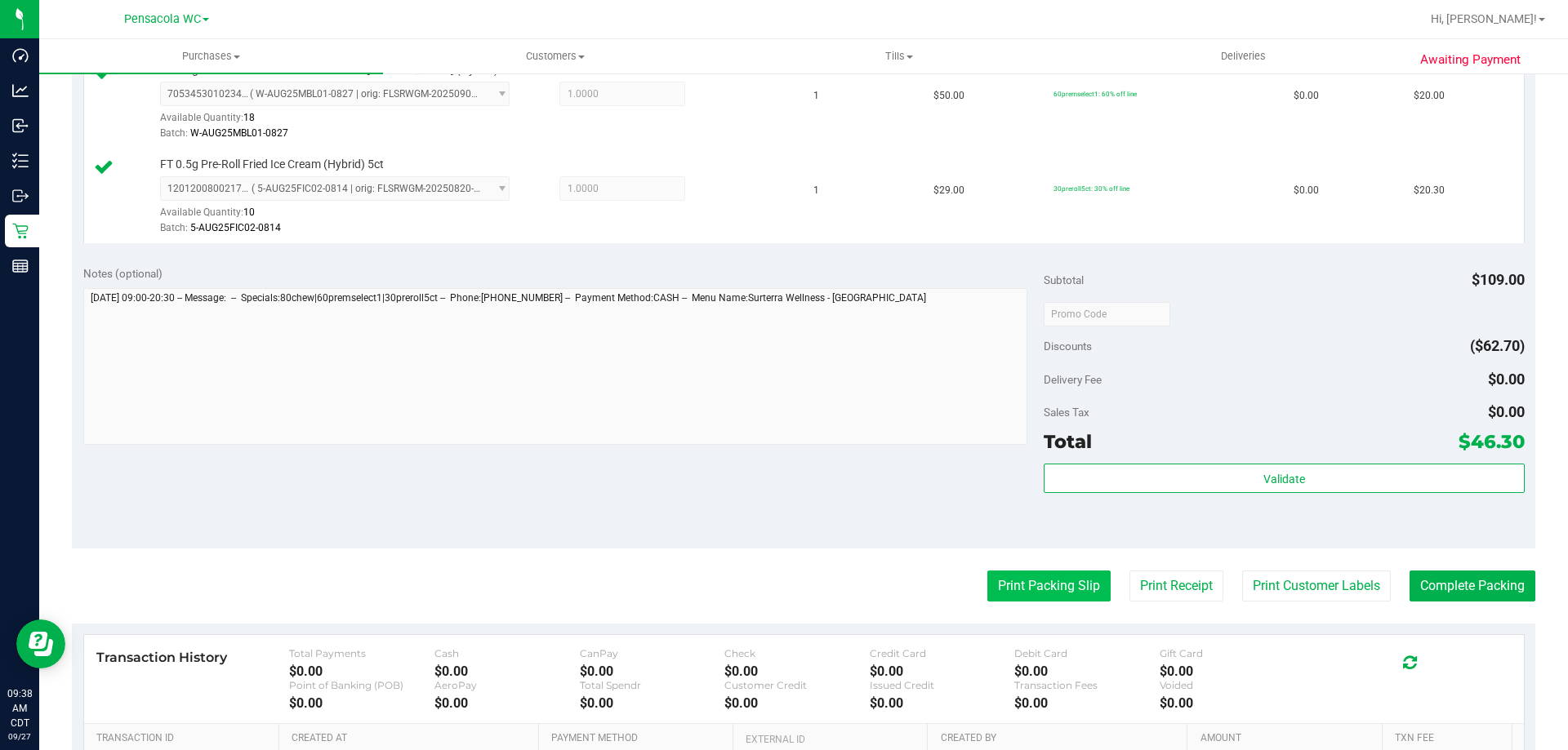
scroll to position [571, 0]
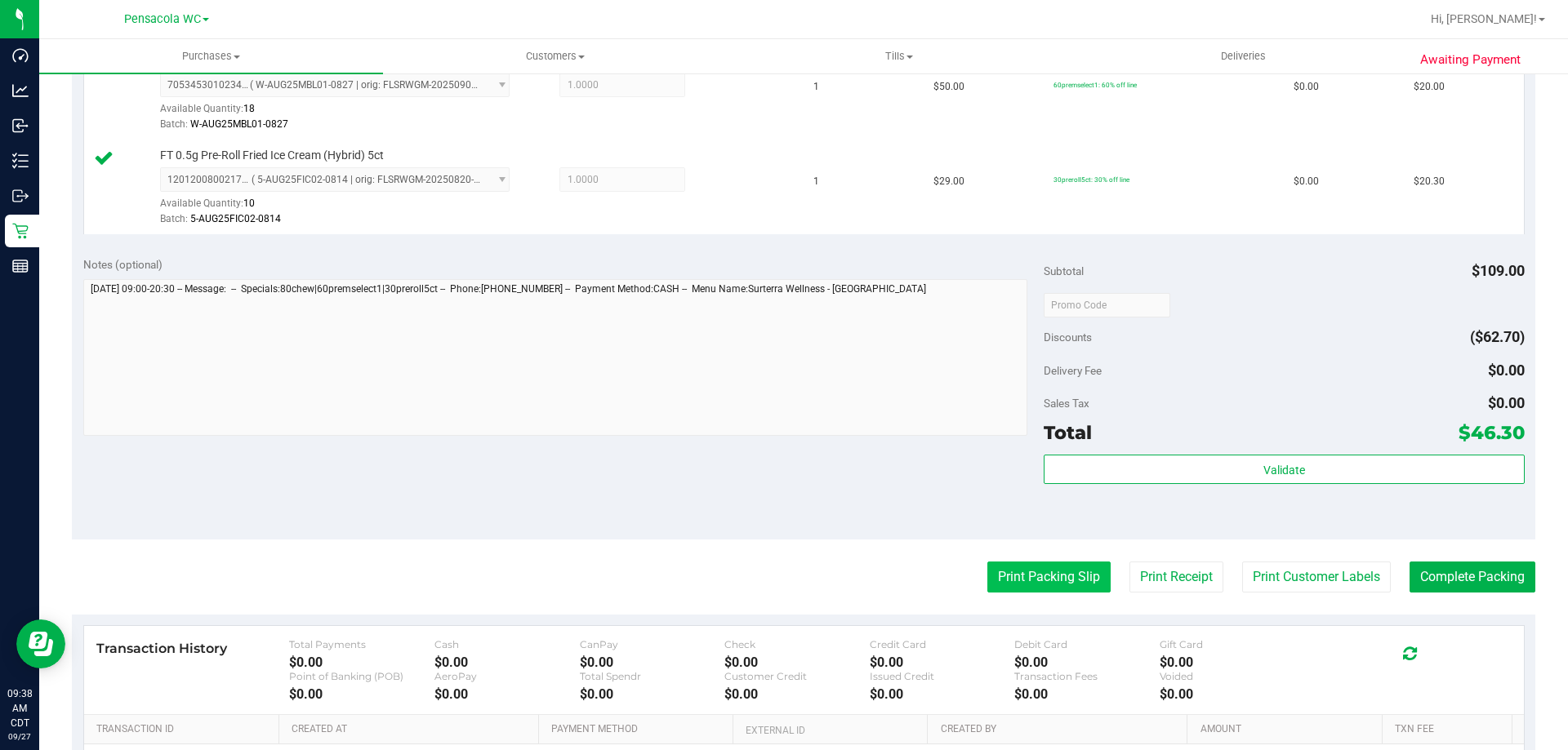
click at [1075, 575] on button "Print Packing Slip" at bounding box center [1048, 577] width 123 height 31
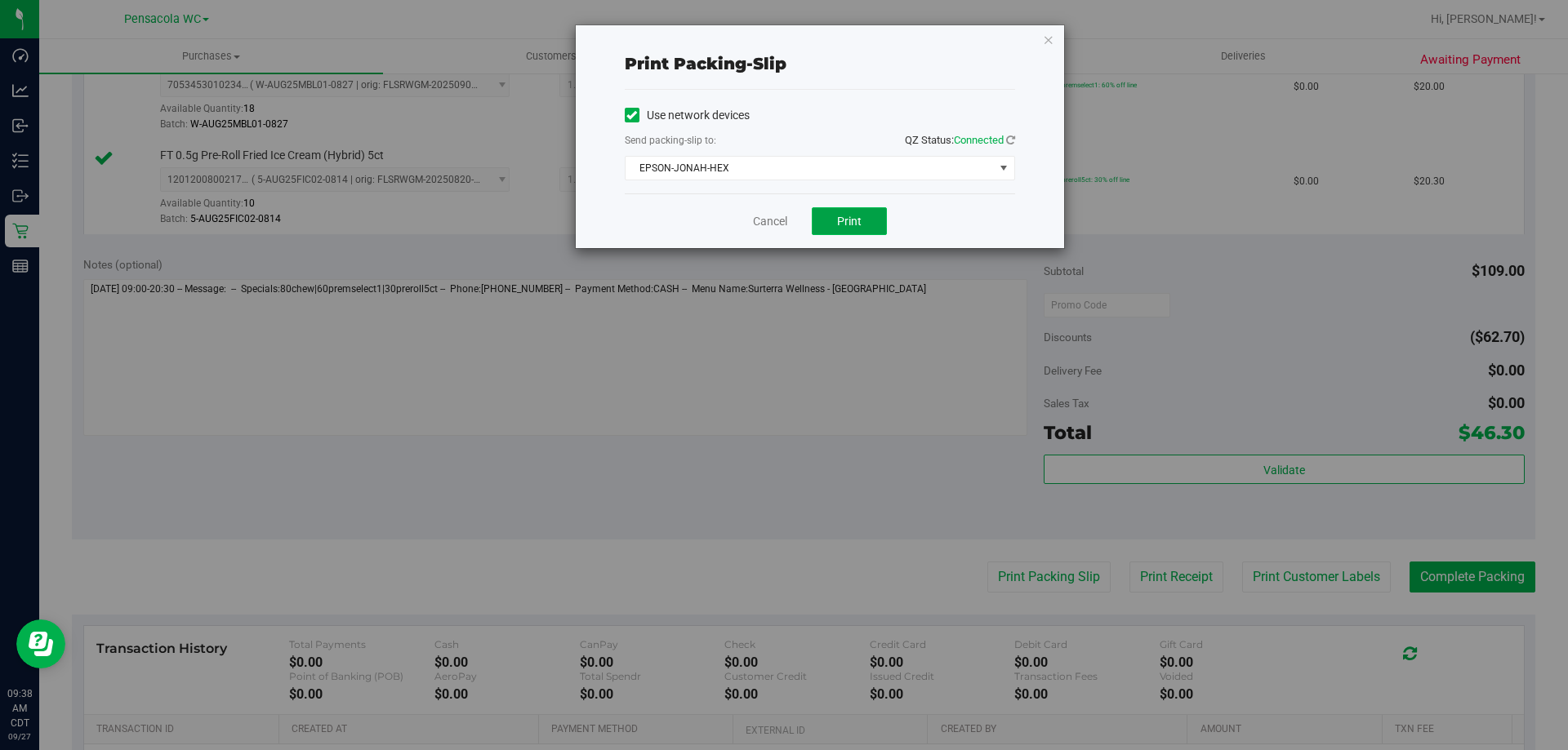
click at [839, 214] on span "Print" at bounding box center [849, 221] width 24 height 13
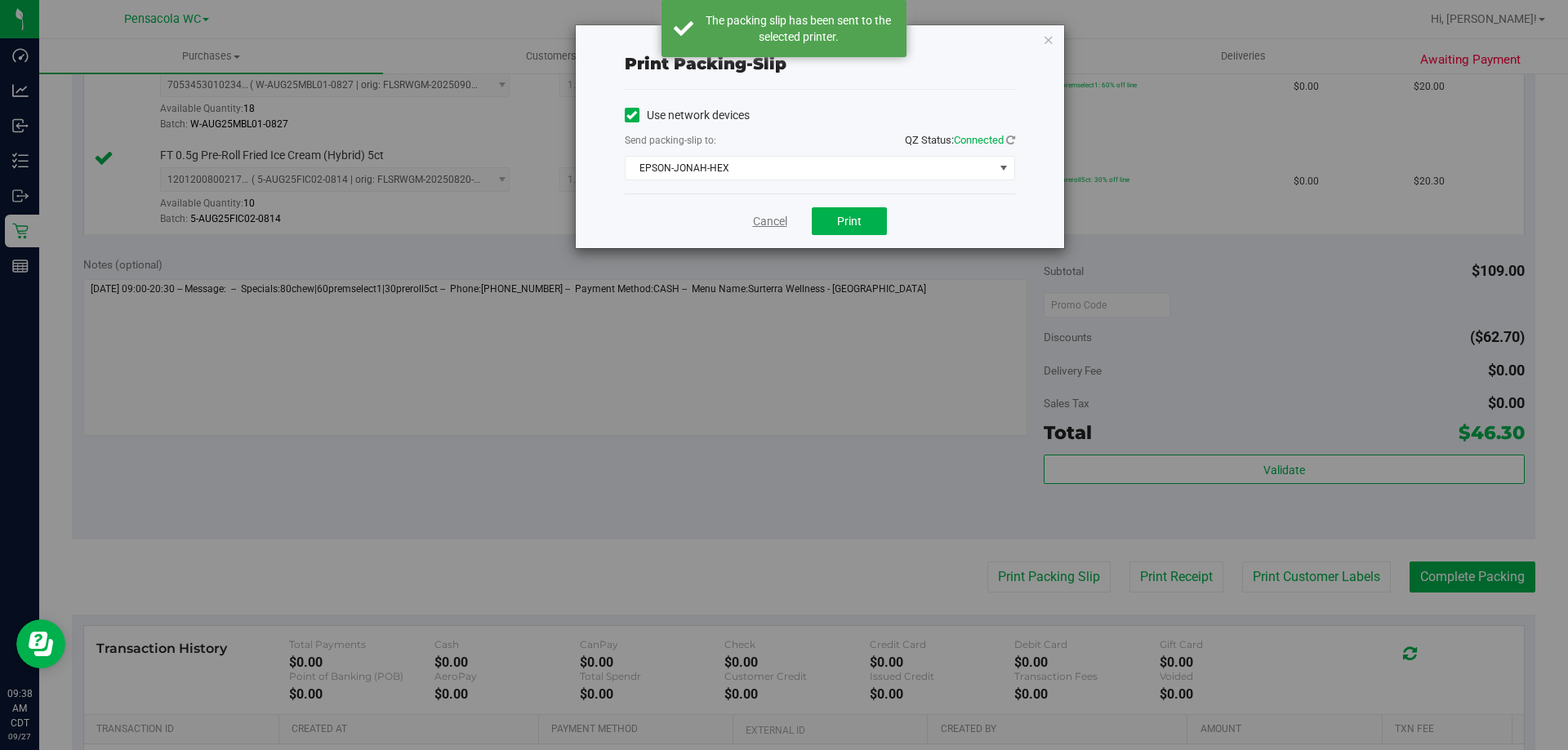
click at [774, 219] on link "Cancel" at bounding box center [770, 222] width 34 height 17
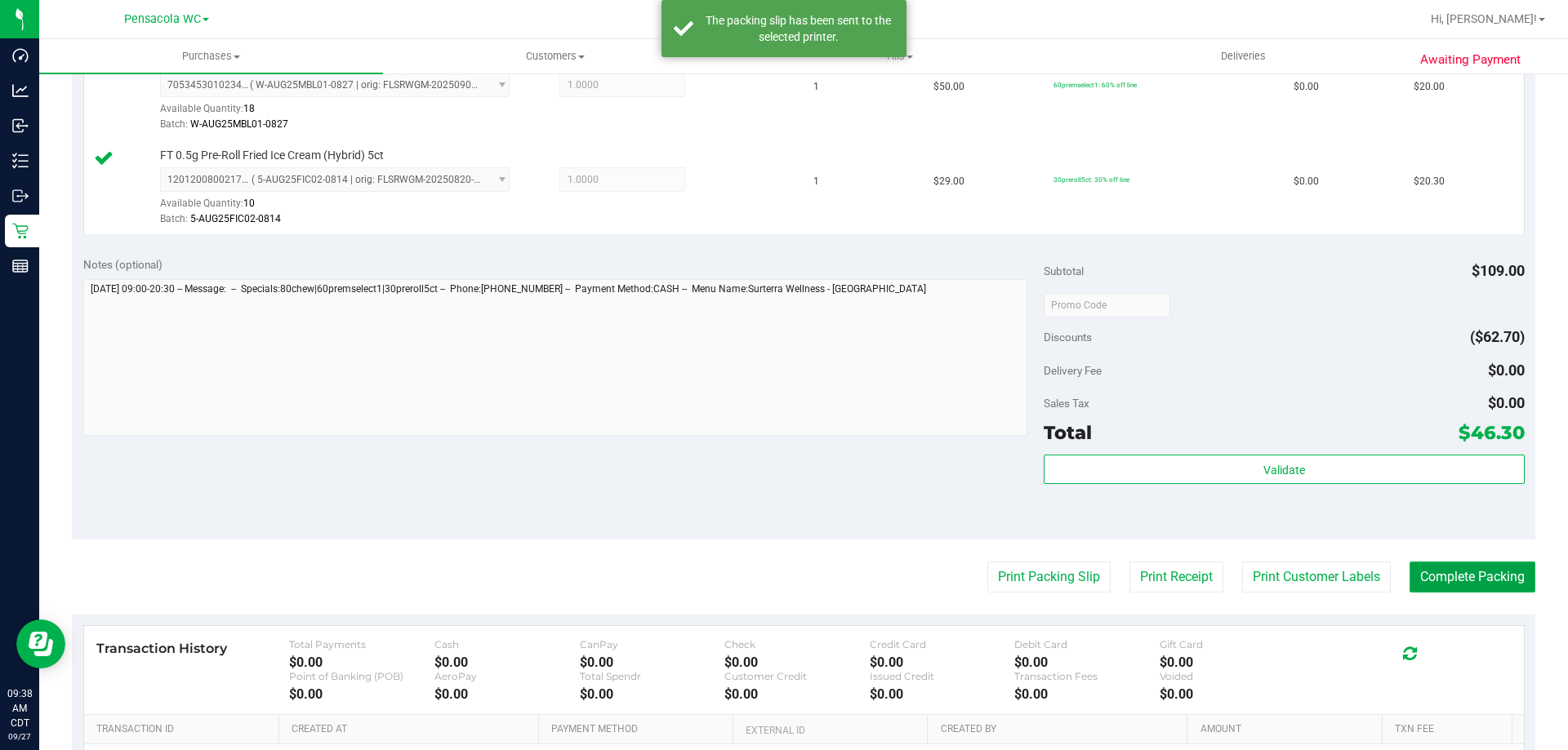
click at [1457, 582] on button "Complete Packing" at bounding box center [1472, 577] width 126 height 31
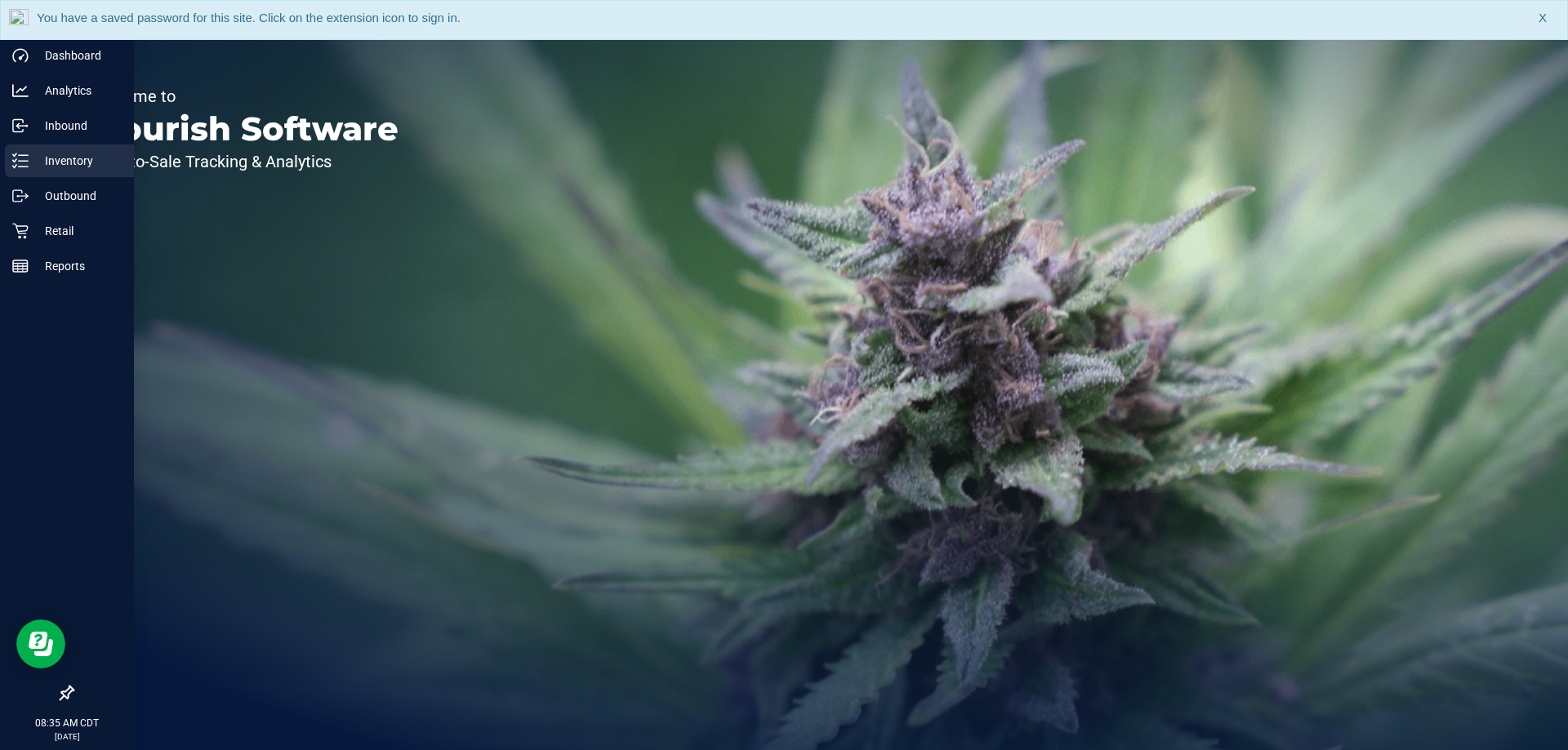
click at [28, 155] on line at bounding box center [24, 155] width 9 height 0
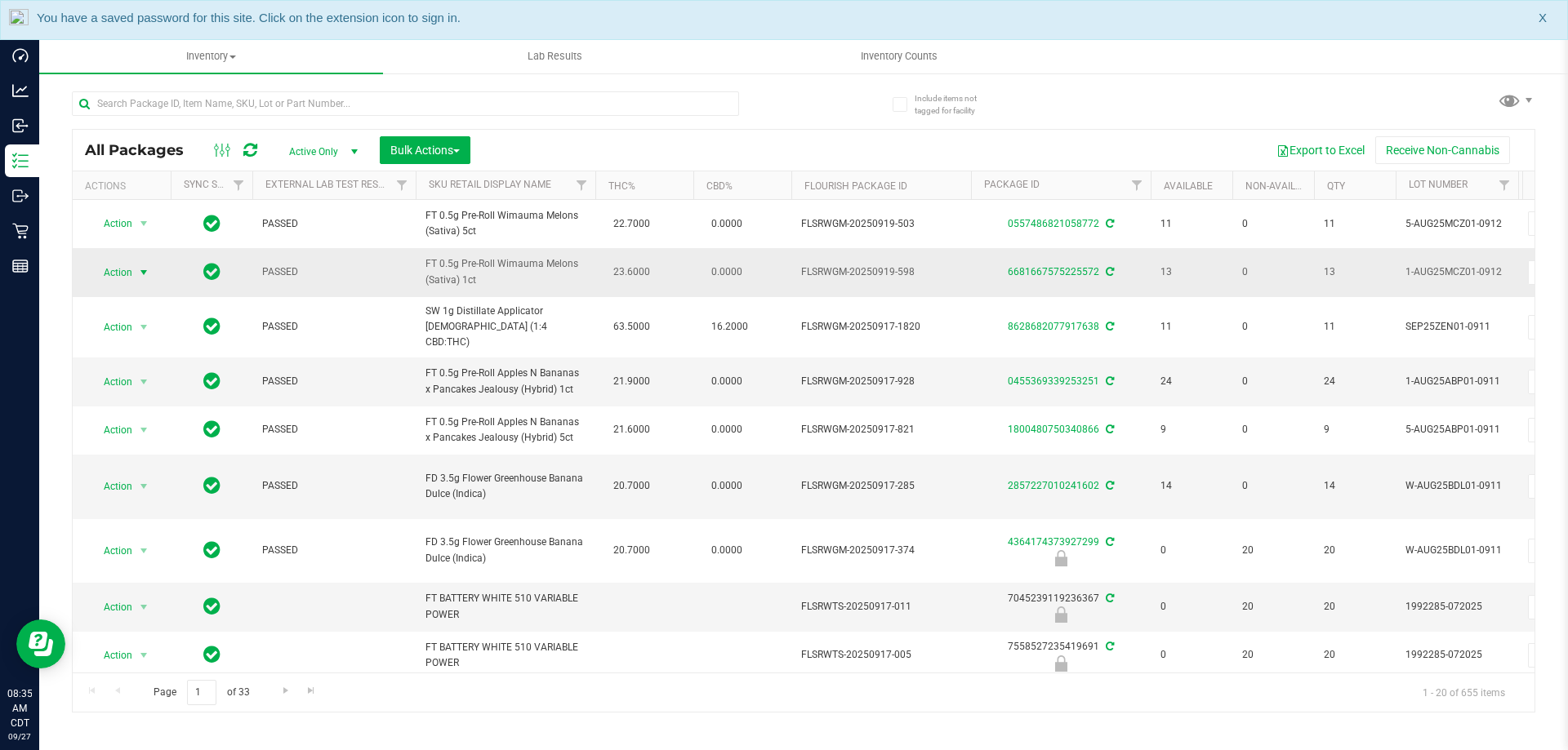
click at [128, 268] on span "Action" at bounding box center [111, 273] width 44 height 23
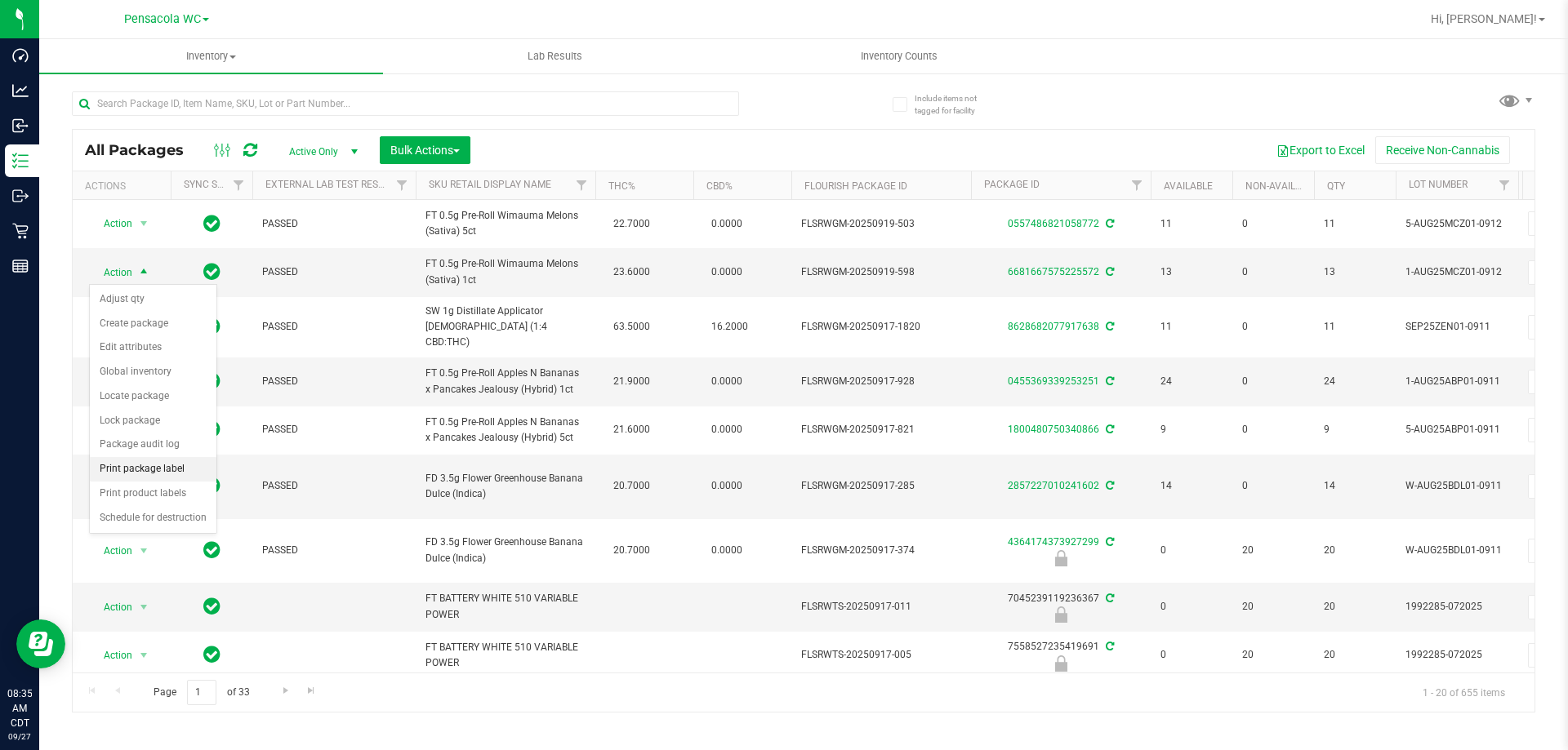
click at [173, 469] on li "Print package label" at bounding box center [153, 469] width 127 height 24
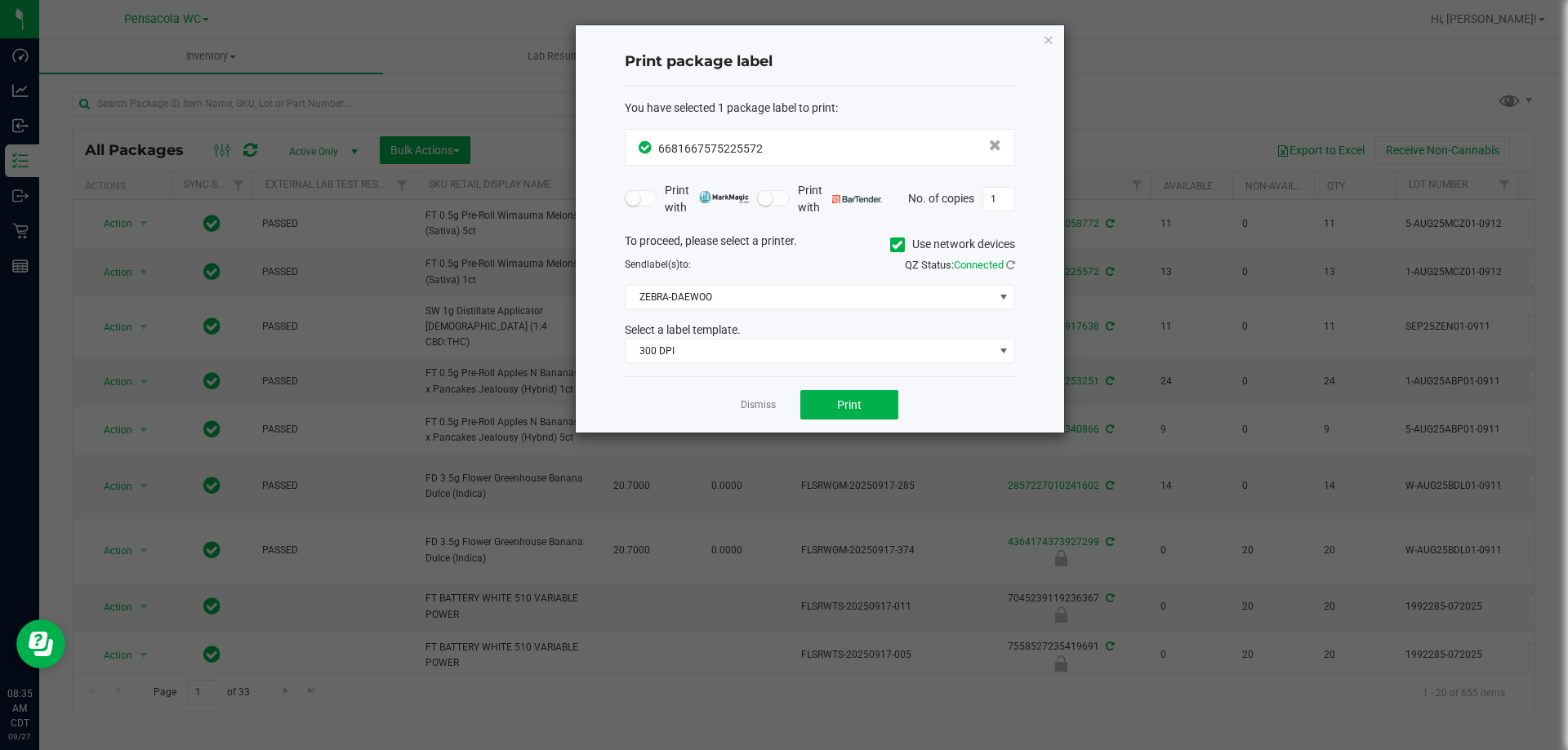
click at [740, 365] on div "You have selected 1 package label to print : 6681667575225572 Print with Print …" at bounding box center [820, 231] width 390 height 290
click at [737, 352] on span "300 DPI" at bounding box center [809, 351] width 368 height 23
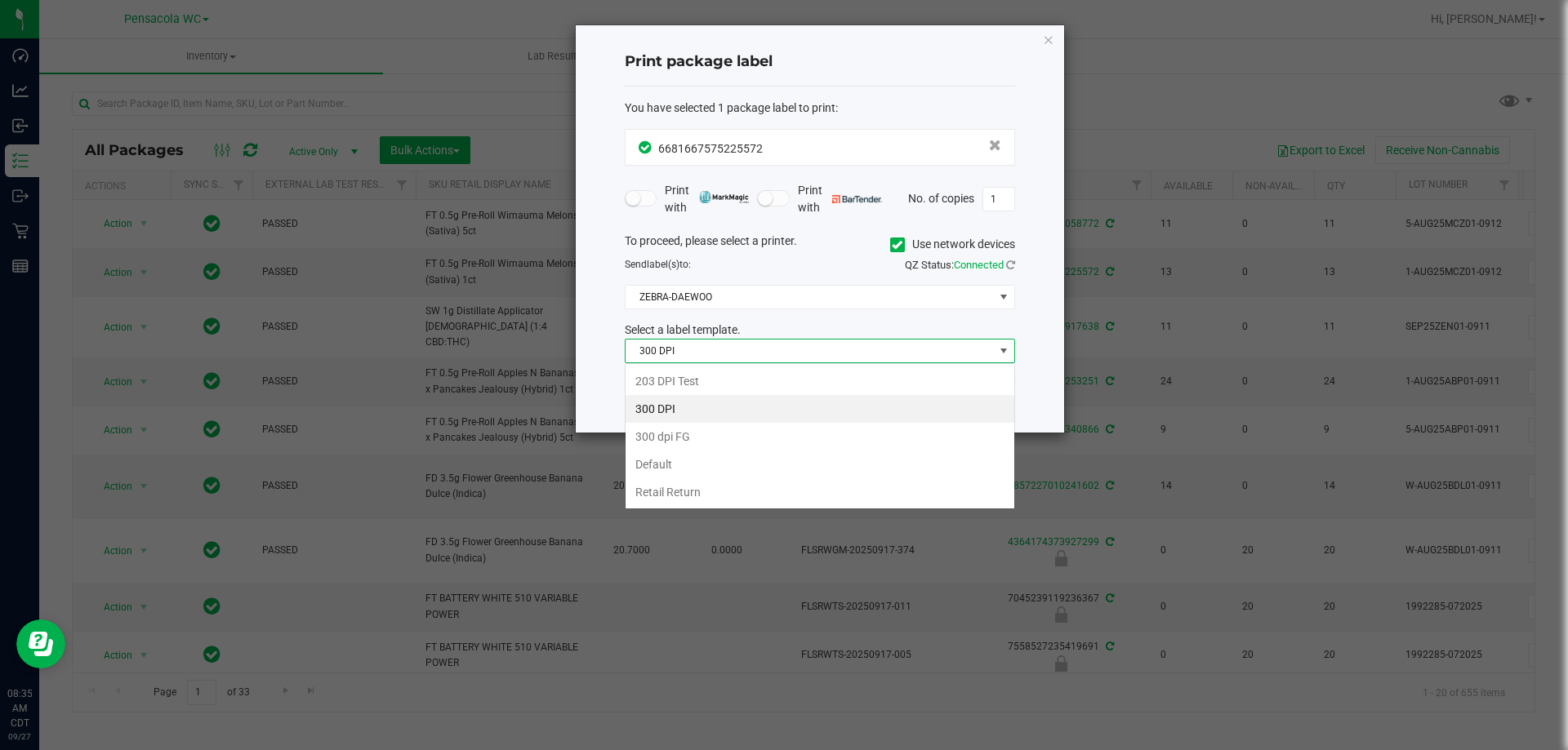
scroll to position [24, 390]
click at [707, 380] on li "203 DPI Test" at bounding box center [820, 382] width 389 height 28
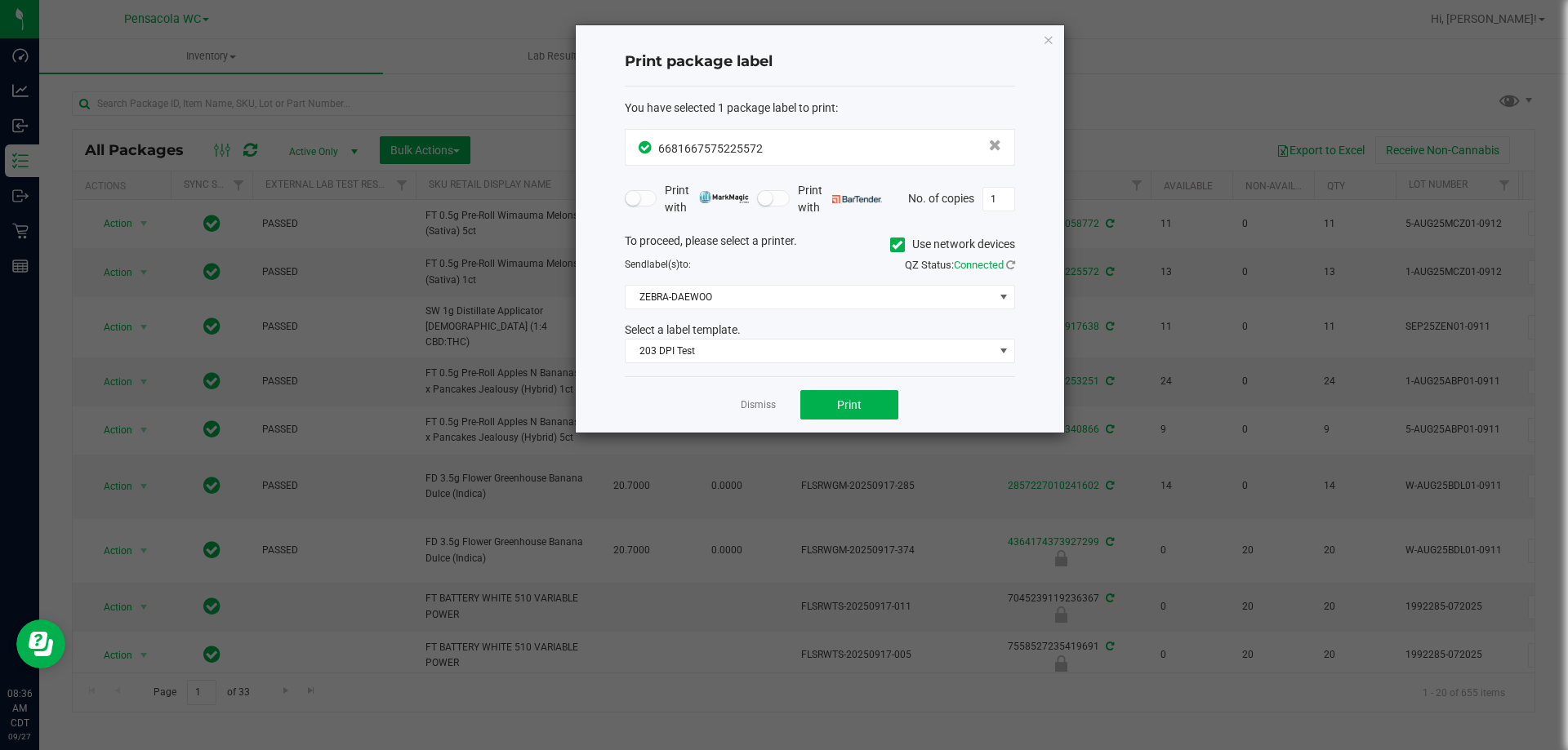
click at [765, 283] on div "To proceed, please select a printer. Use network devices Send label(s) to: QZ S…" at bounding box center [820, 299] width 390 height 132
click at [771, 295] on span "ZEBRA-DAEWOO" at bounding box center [809, 297] width 368 height 23
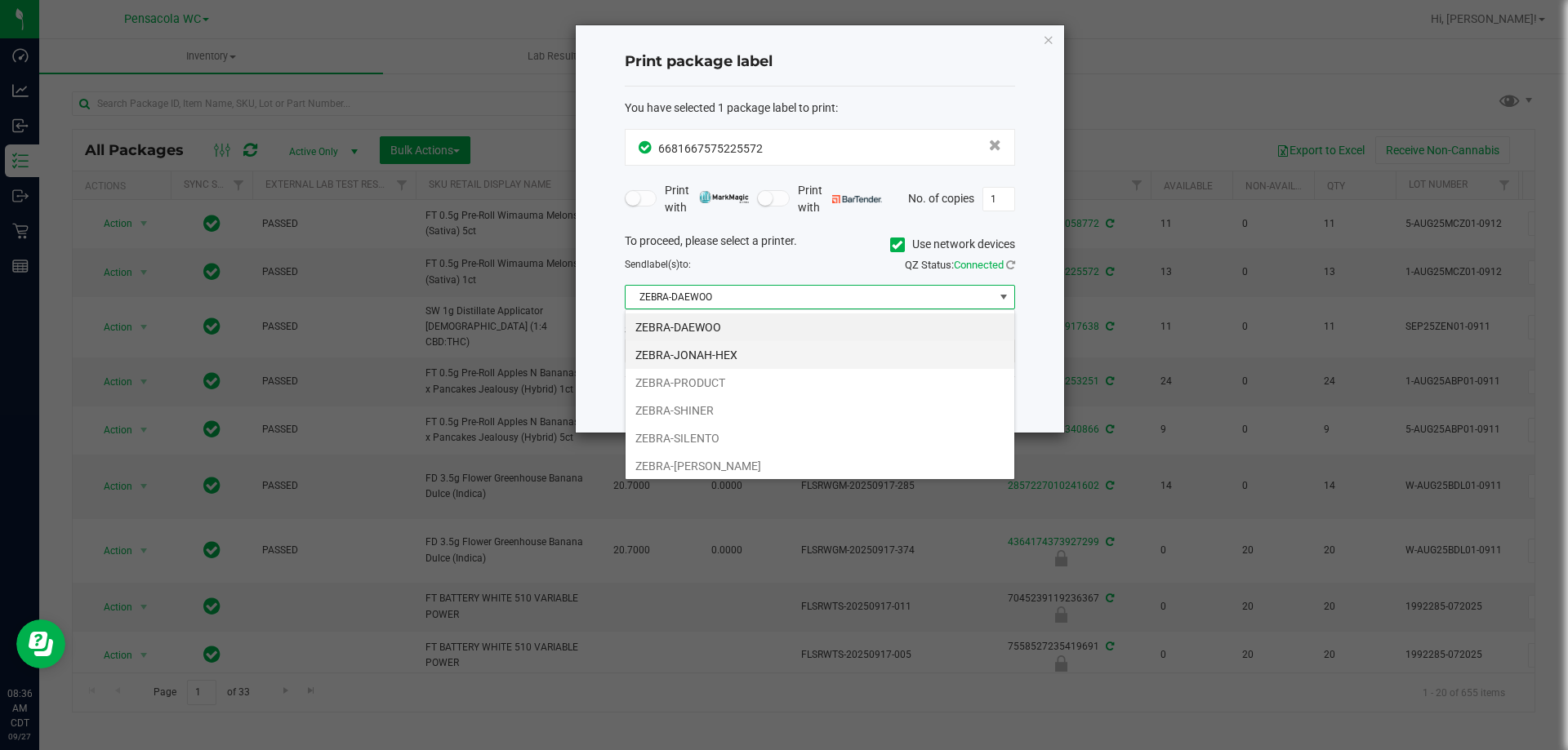
click at [750, 352] on li "ZEBRA-JONAH-HEX" at bounding box center [820, 355] width 389 height 28
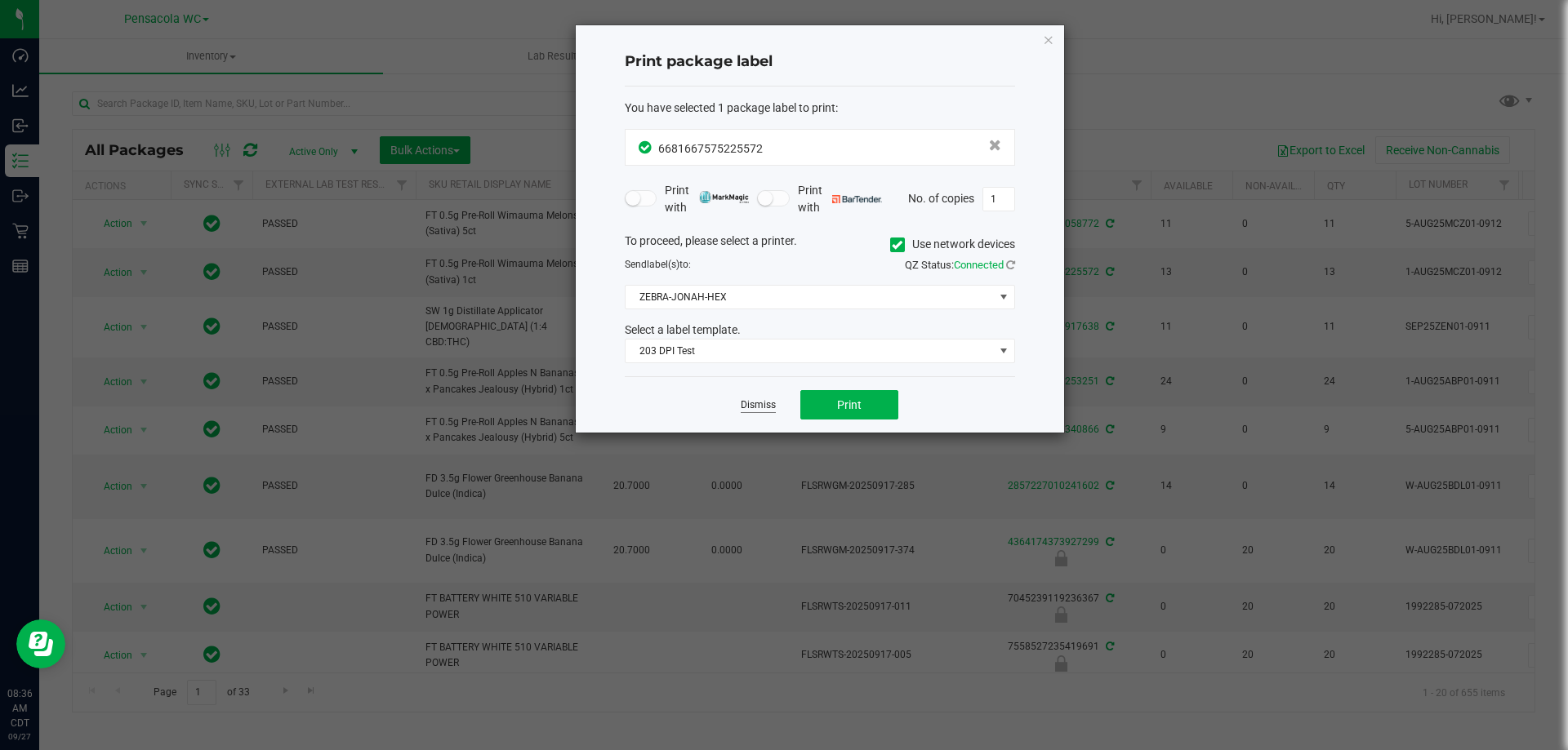
click at [764, 408] on link "Dismiss" at bounding box center [758, 405] width 35 height 14
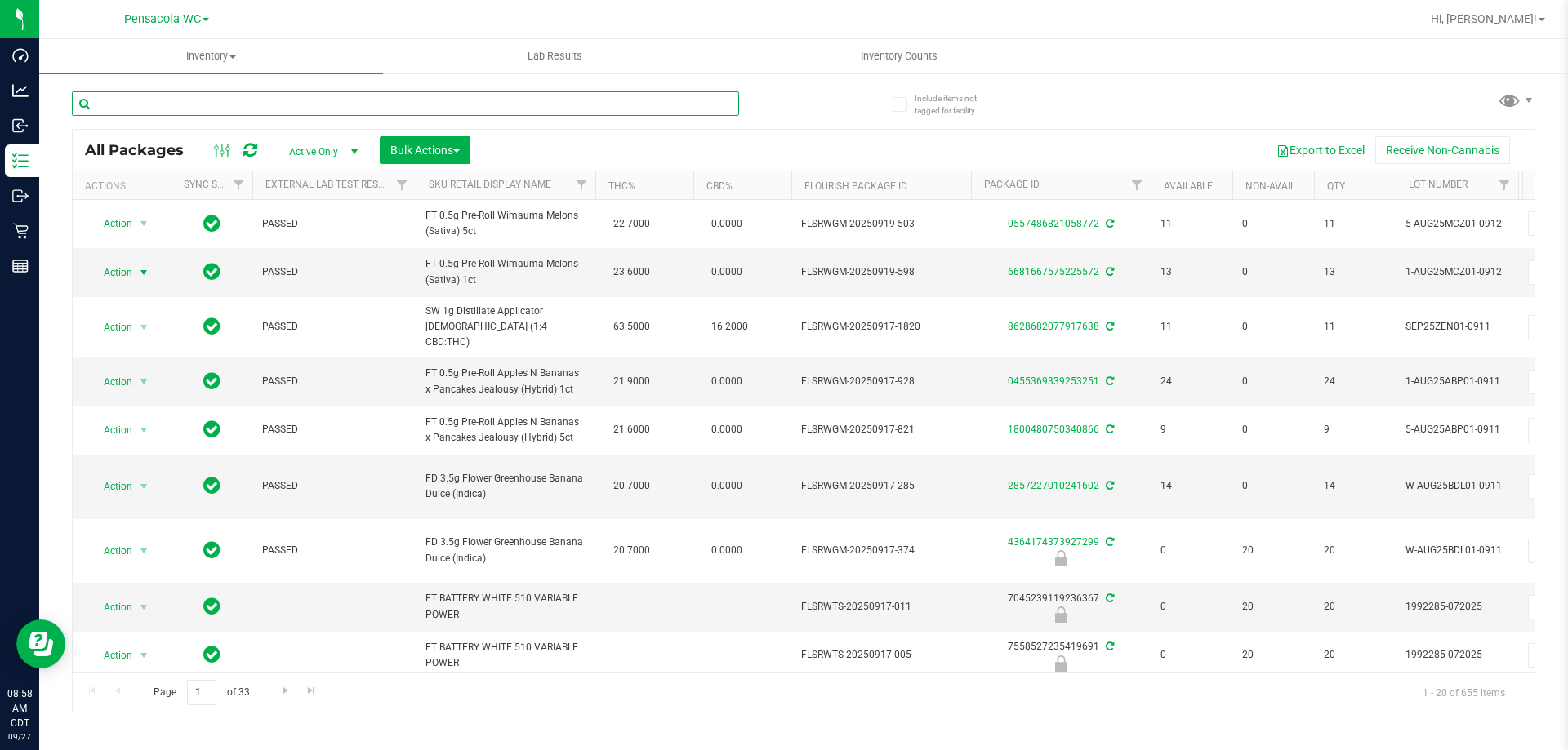
click at [271, 99] on input "text" at bounding box center [405, 103] width 667 height 24
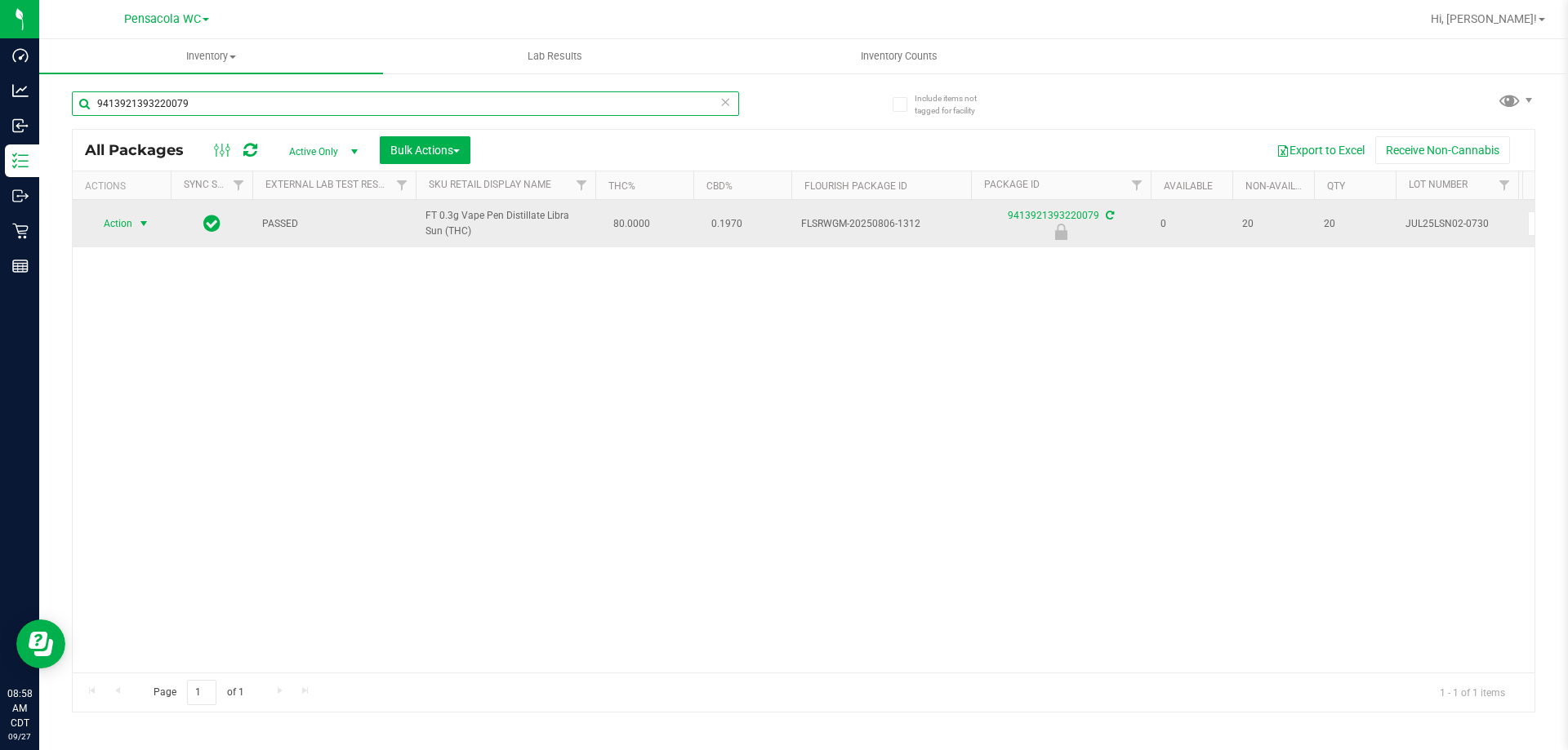
type input "9413921393220079"
click at [133, 214] on span "select" at bounding box center [144, 224] width 21 height 23
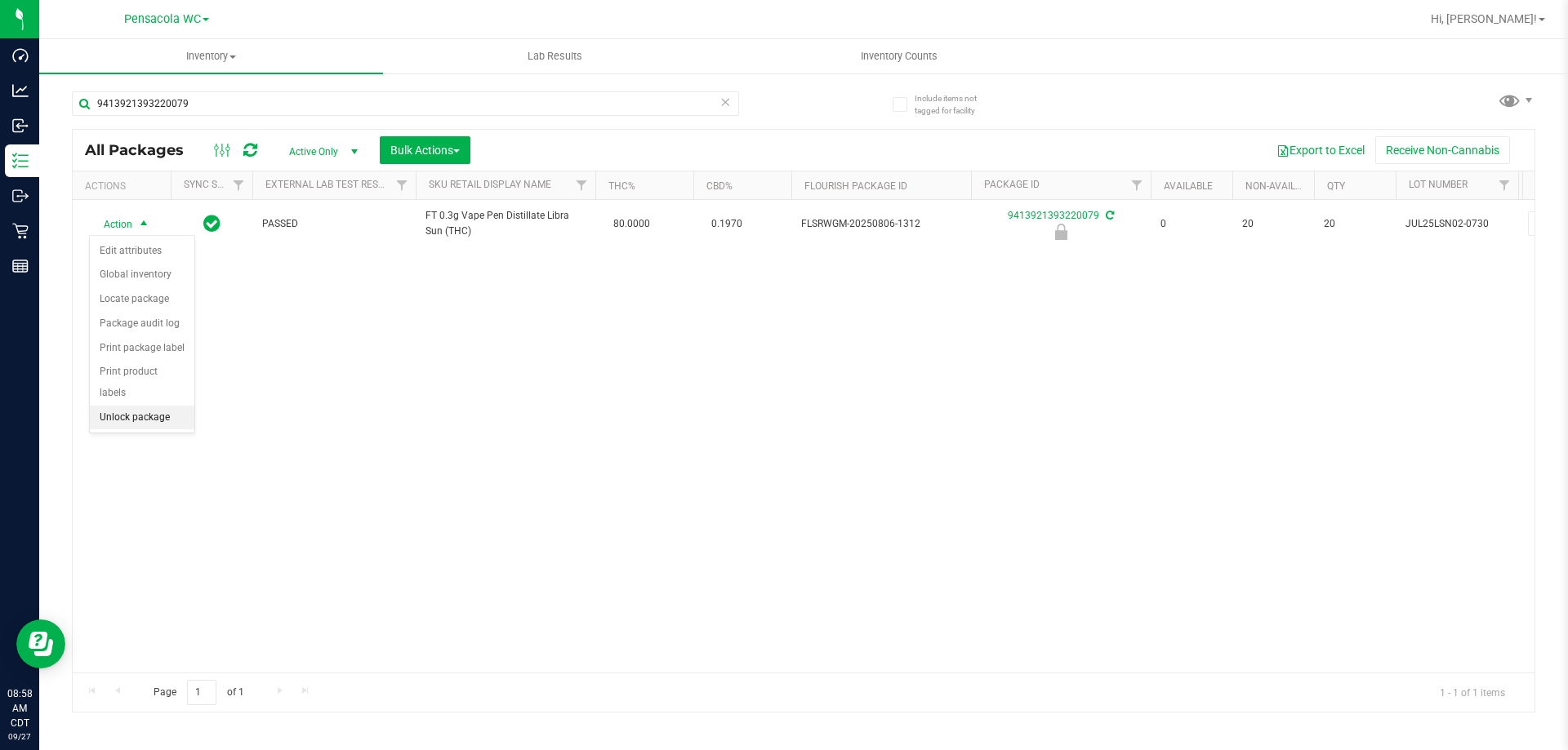
click at [156, 406] on li "Unlock package" at bounding box center [142, 418] width 104 height 24
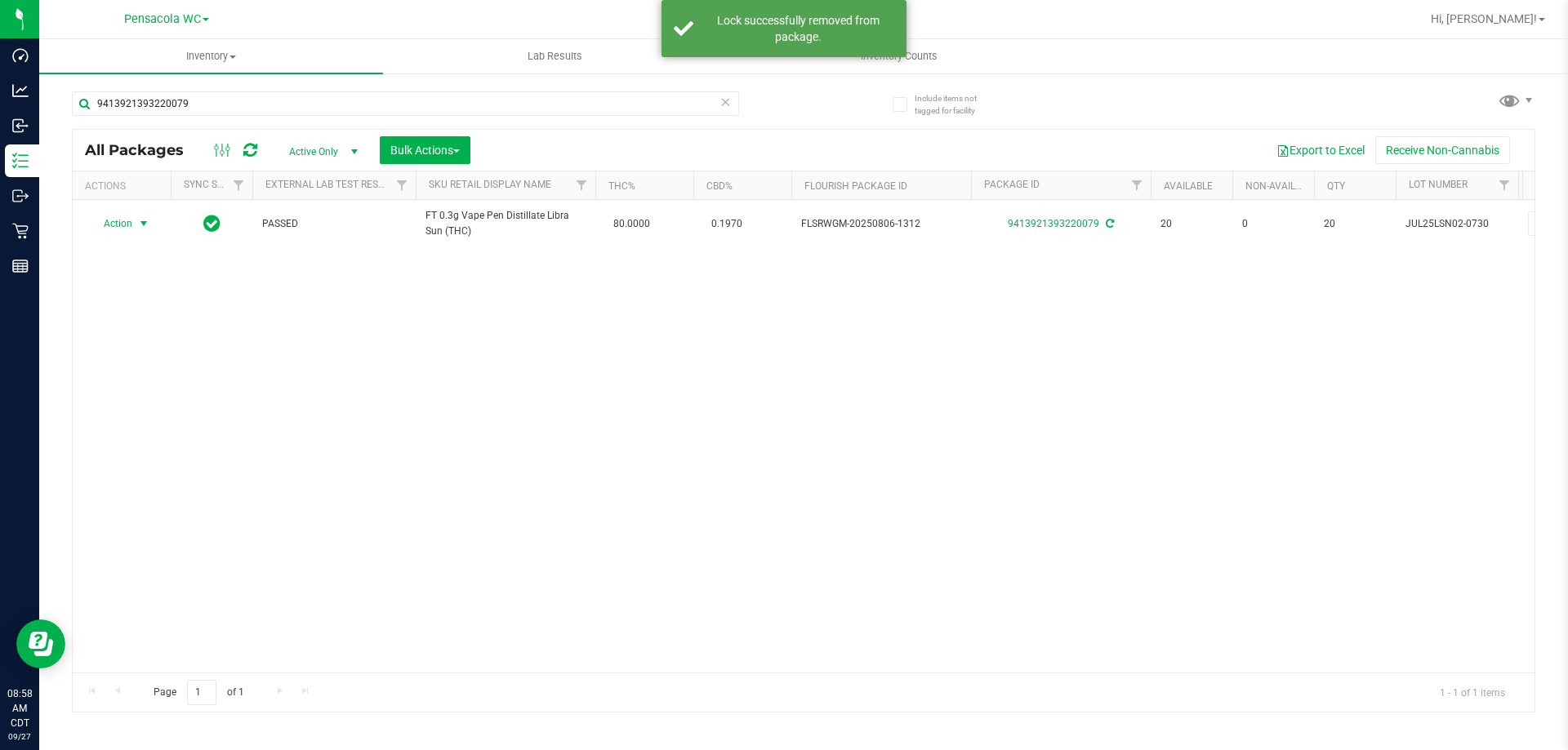
click at [123, 222] on span "Action" at bounding box center [111, 224] width 44 height 23
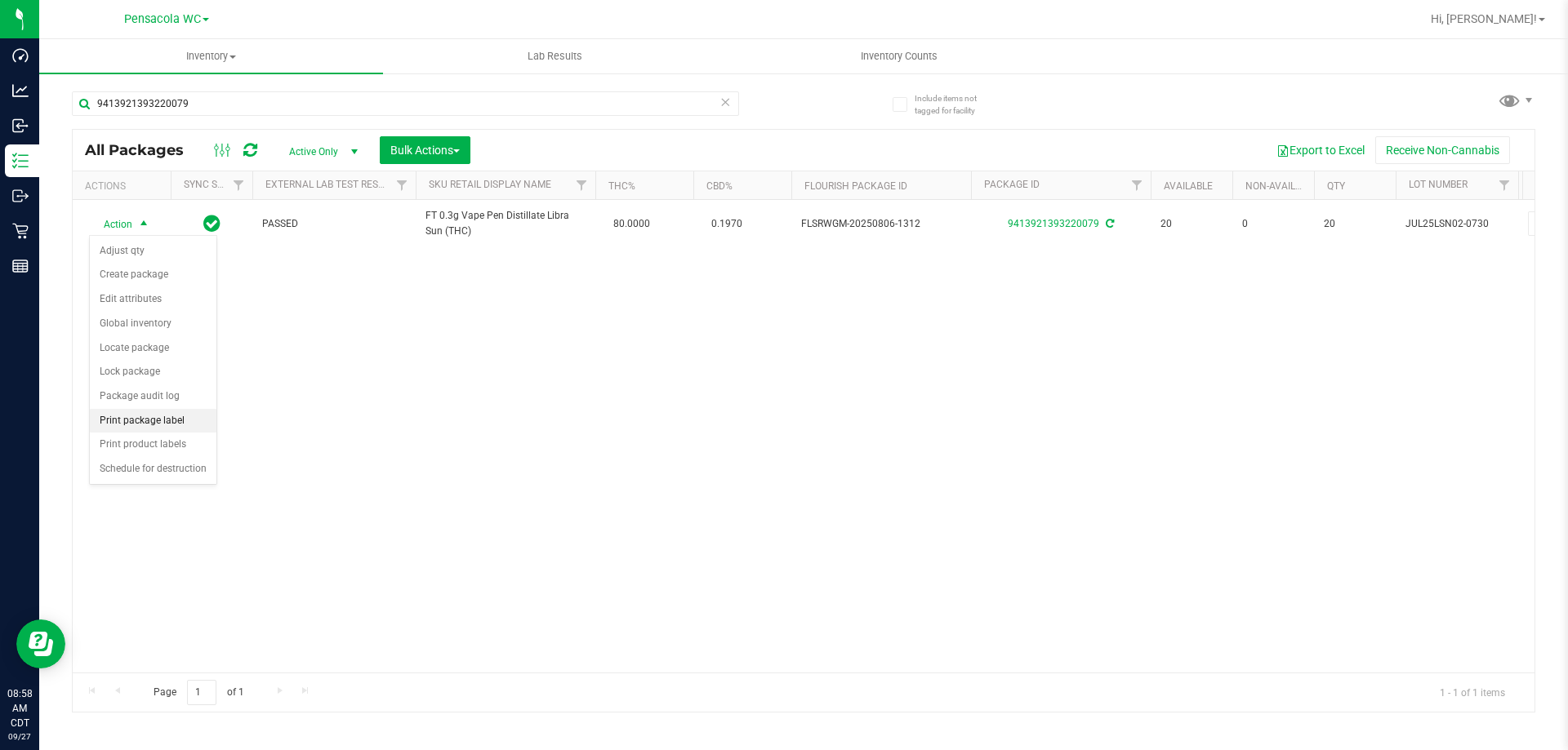
click at [165, 410] on li "Print package label" at bounding box center [153, 421] width 127 height 24
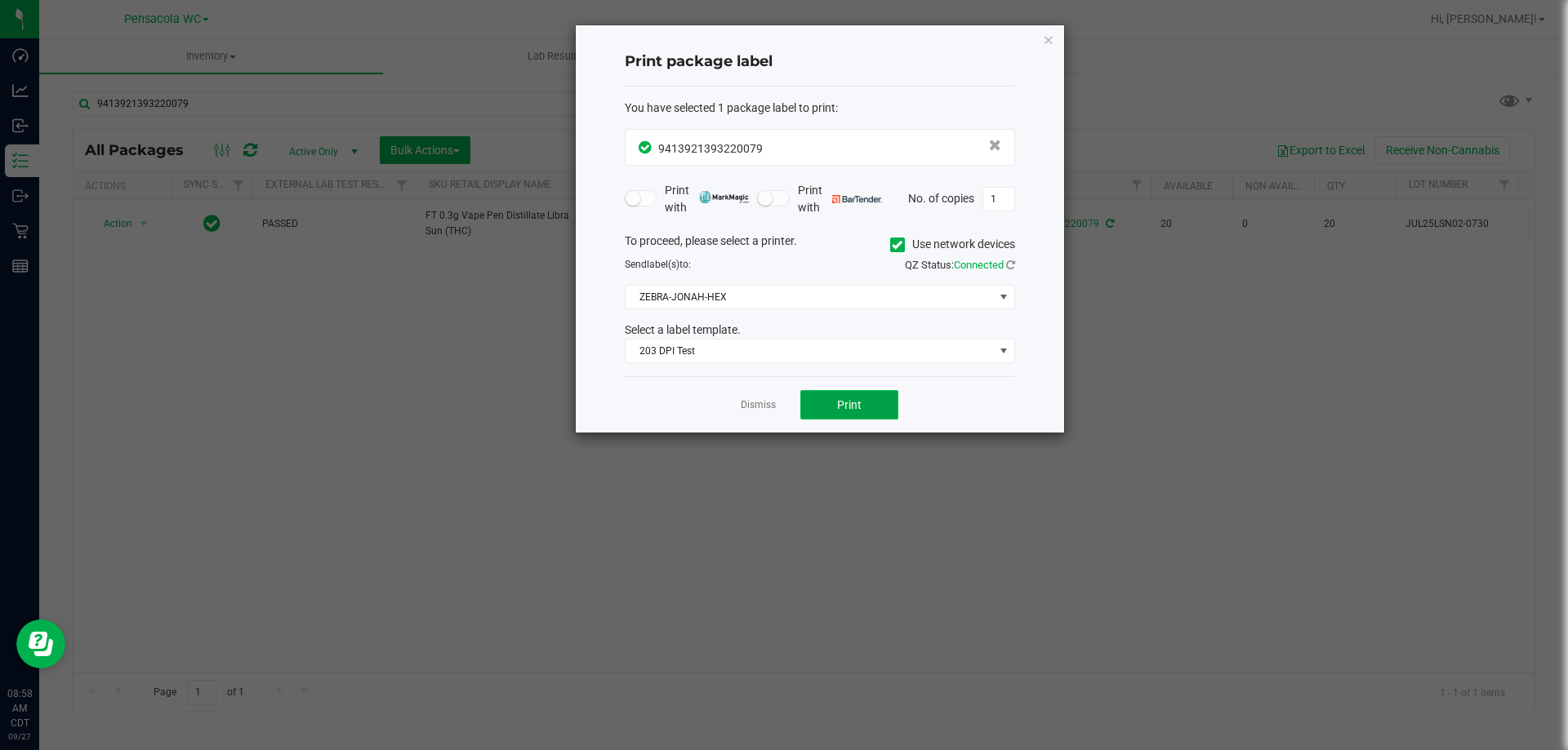
click at [856, 416] on button "Print" at bounding box center [849, 404] width 98 height 29
click at [764, 405] on link "Dismiss" at bounding box center [758, 405] width 35 height 14
